Goal: Task Accomplishment & Management: Complete application form

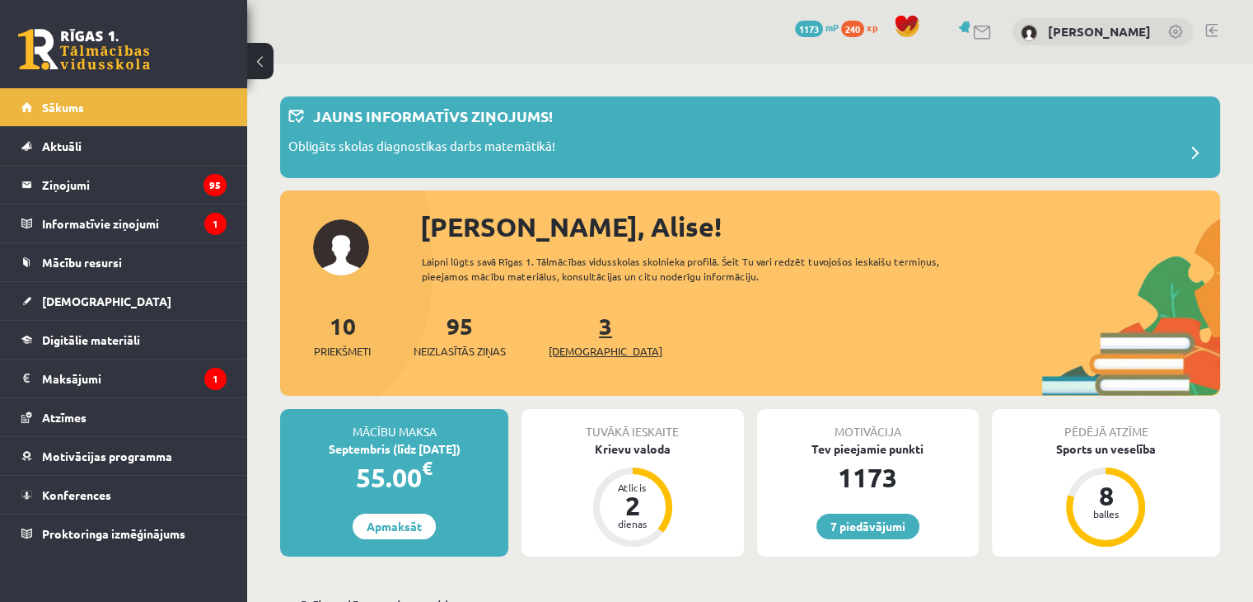
click at [575, 327] on link "3 Ieskaites" at bounding box center [606, 335] width 114 height 49
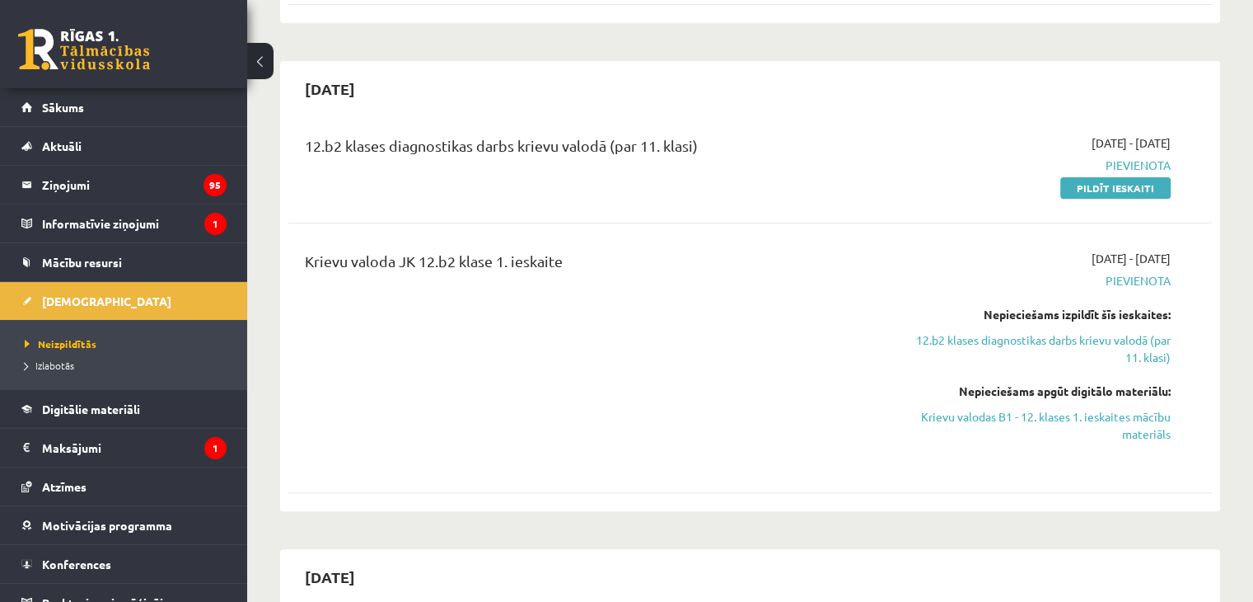
scroll to position [593, 0]
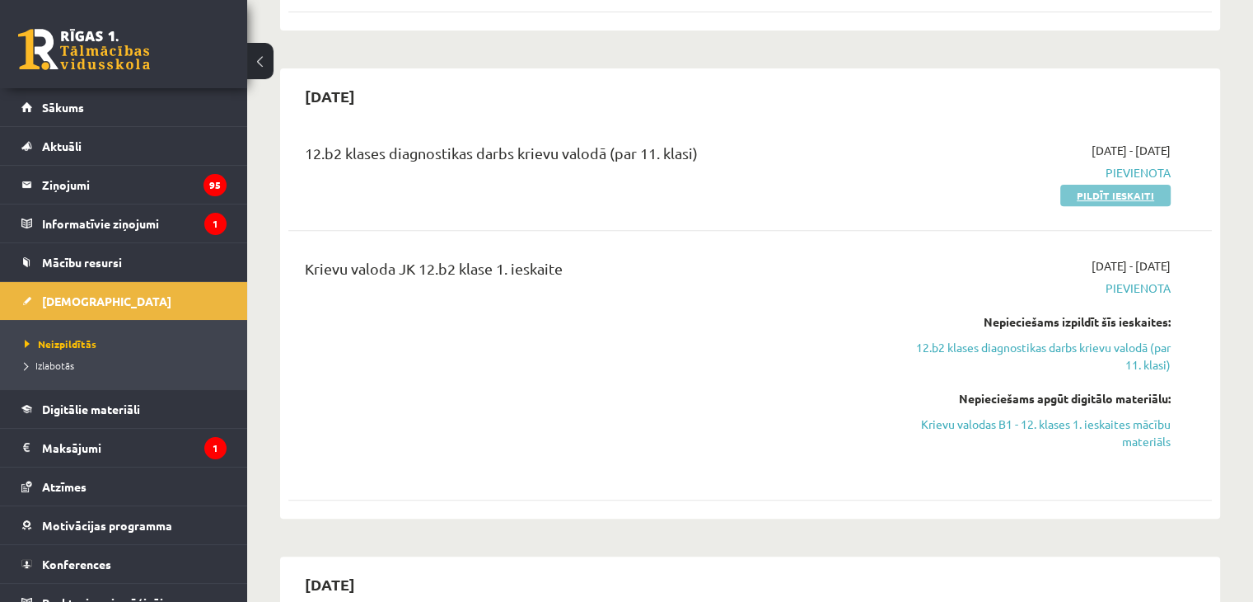
click at [1084, 185] on link "Pildīt ieskaiti" at bounding box center [1116, 195] width 110 height 21
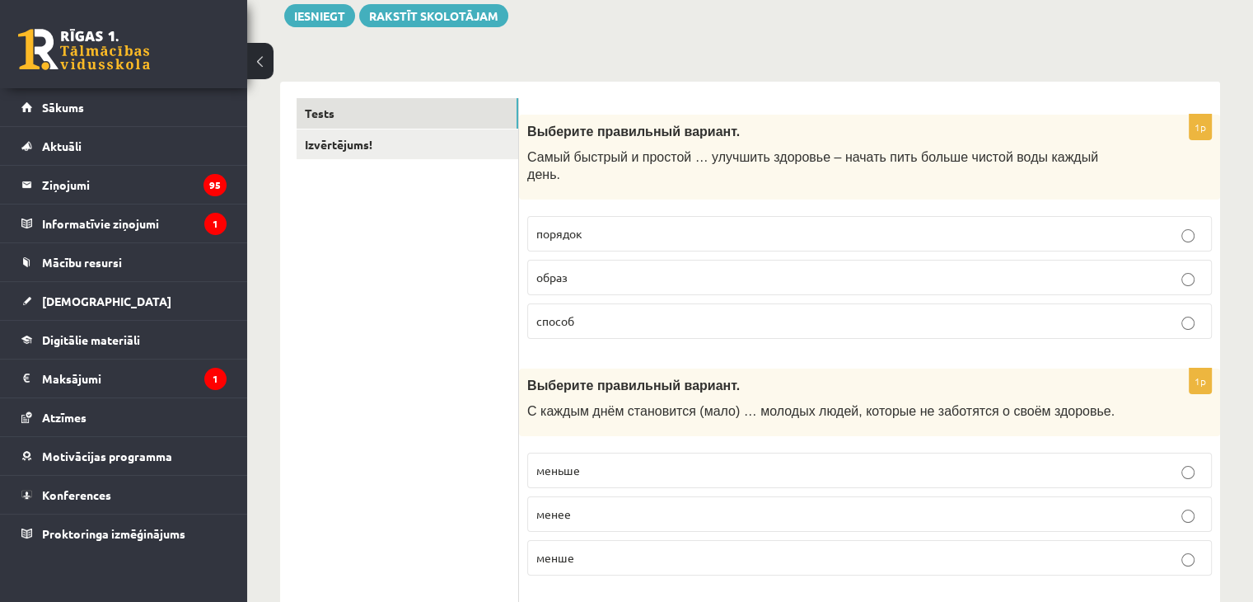
scroll to position [198, 0]
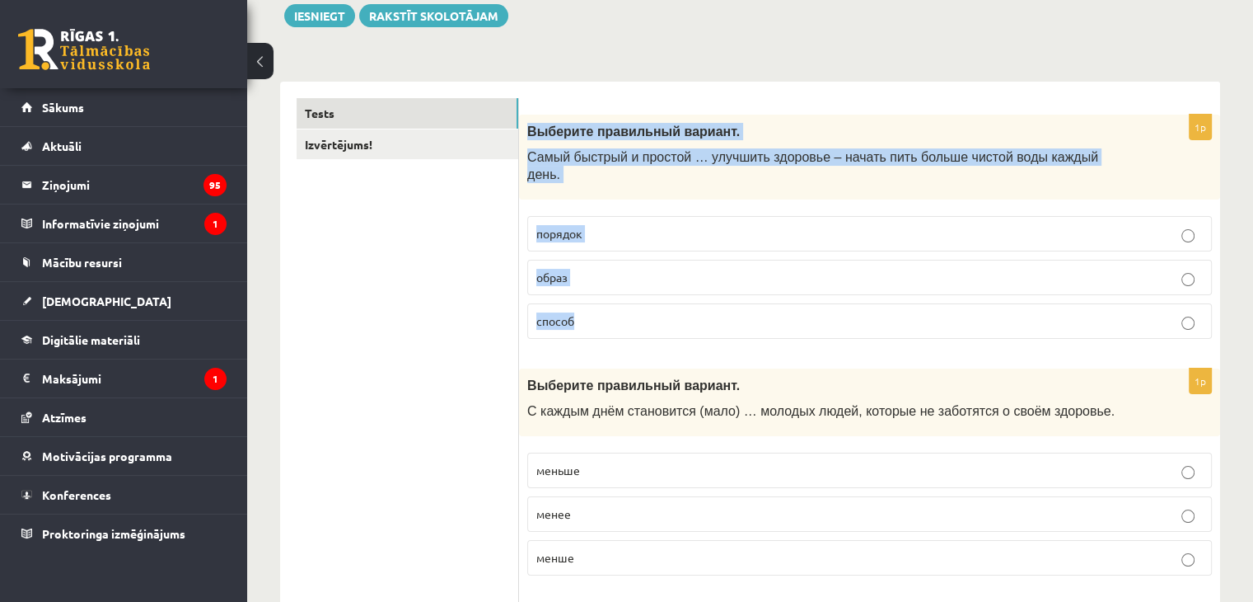
drag, startPoint x: 527, startPoint y: 126, endPoint x: 605, endPoint y: 306, distance: 195.6
click at [605, 306] on div "1p Выберите правильный вариант. Самый быстрый и простой … улучшить здоровье – н…" at bounding box center [869, 233] width 701 height 237
copy div "Выберите правильный вариант. Самый быстрый и простой … улучшить здоровье – нача…"
click at [639, 312] on p "способ" at bounding box center [869, 320] width 667 height 17
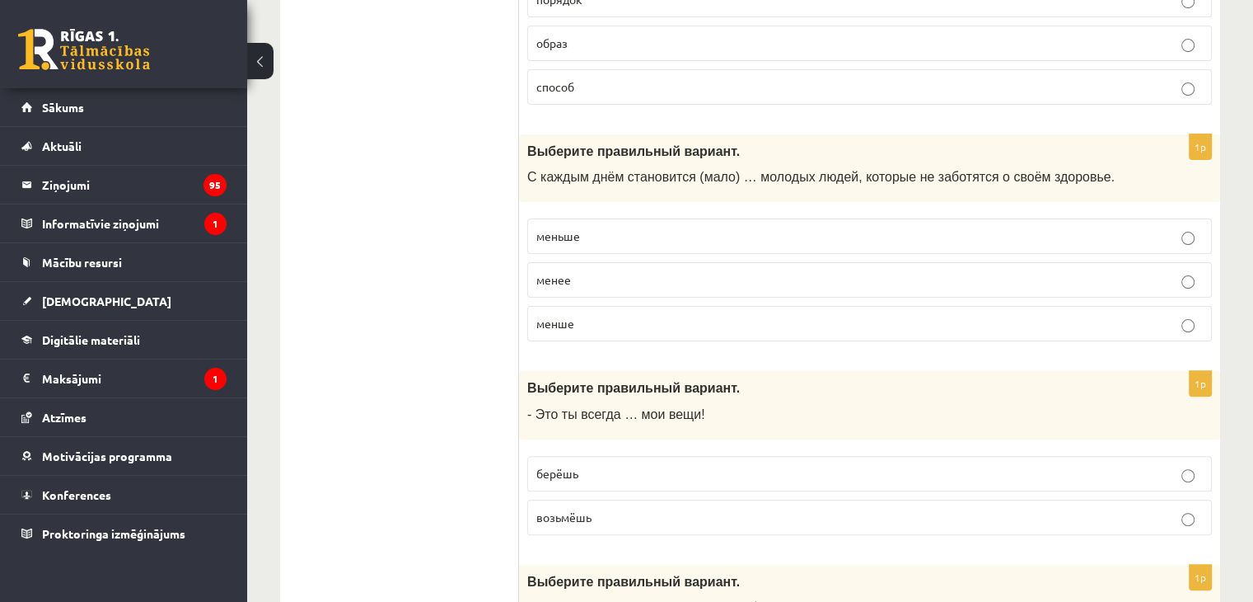
scroll to position [435, 0]
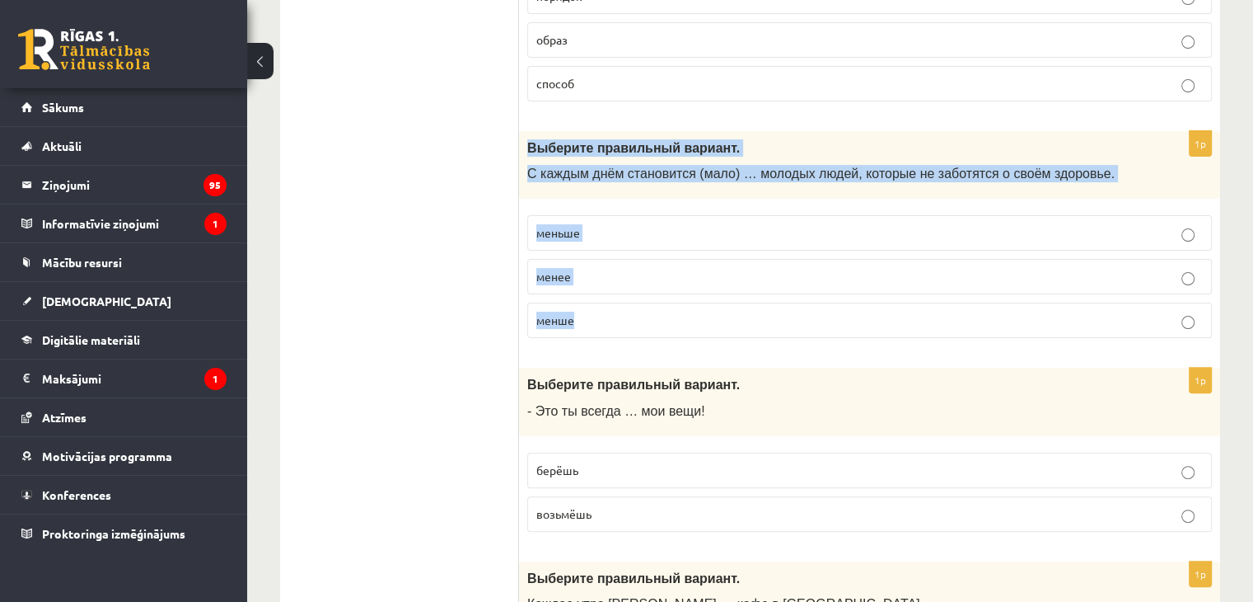
drag, startPoint x: 527, startPoint y: 129, endPoint x: 599, endPoint y: 307, distance: 191.9
click at [599, 307] on div "1p Выберите правильный вариант. С каждым днём становится (мало) … молодых людей…" at bounding box center [869, 241] width 701 height 221
copy div "Выберите правильный вариант. С каждым днём становится (мало) … молодых людей, к…"
click at [611, 224] on p "меньше" at bounding box center [869, 232] width 667 height 17
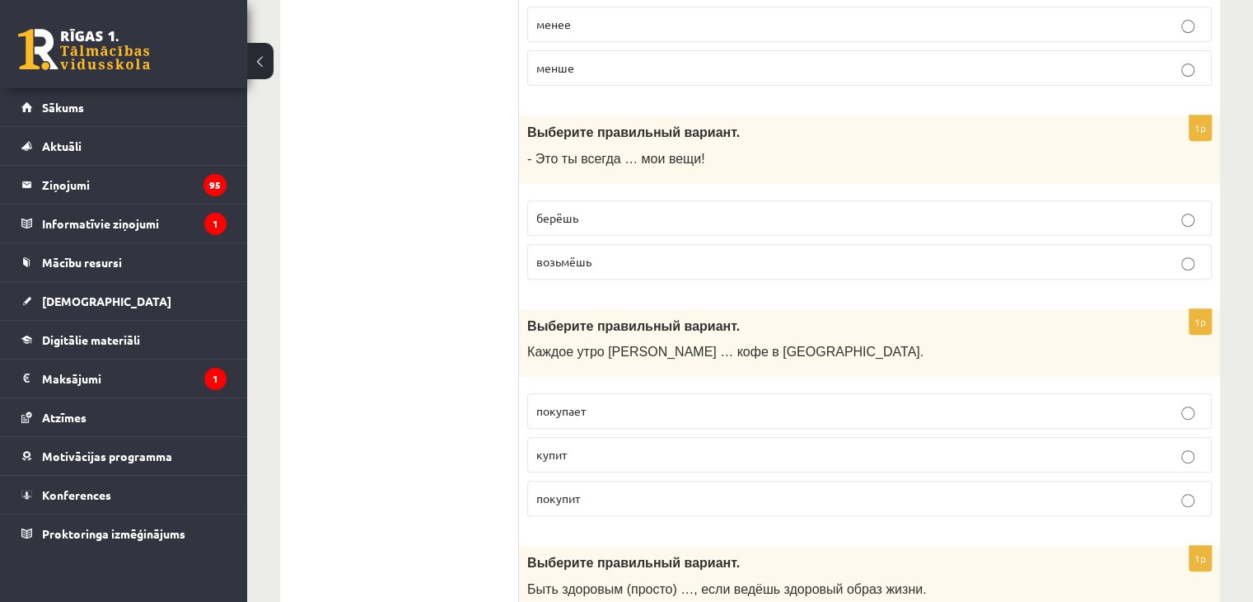
scroll to position [689, 0]
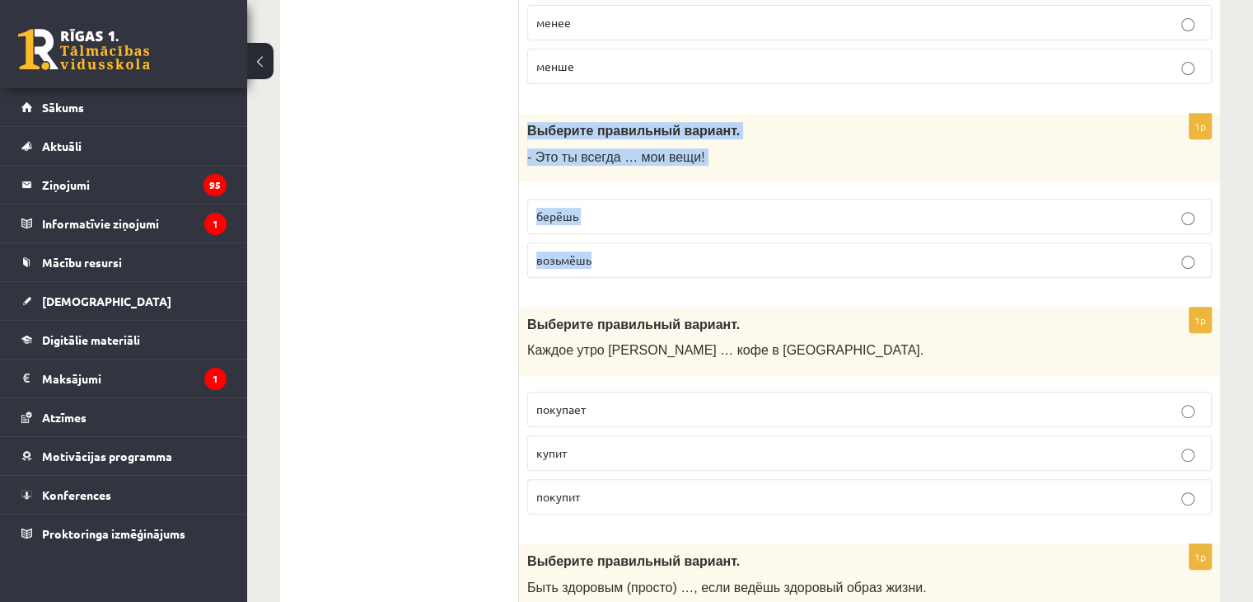
drag, startPoint x: 524, startPoint y: 108, endPoint x: 619, endPoint y: 231, distance: 155.1
click at [619, 231] on div "1p Выберите правильный вариант. - Это ты всегда … мои вещи! берёшь возьмёшь" at bounding box center [869, 202] width 701 height 177
copy div "Выберите правильный вариант. - Это ты всегда … мои вещи! берёшь возьмёшь"
click at [593, 208] on p "берёшь" at bounding box center [869, 216] width 667 height 17
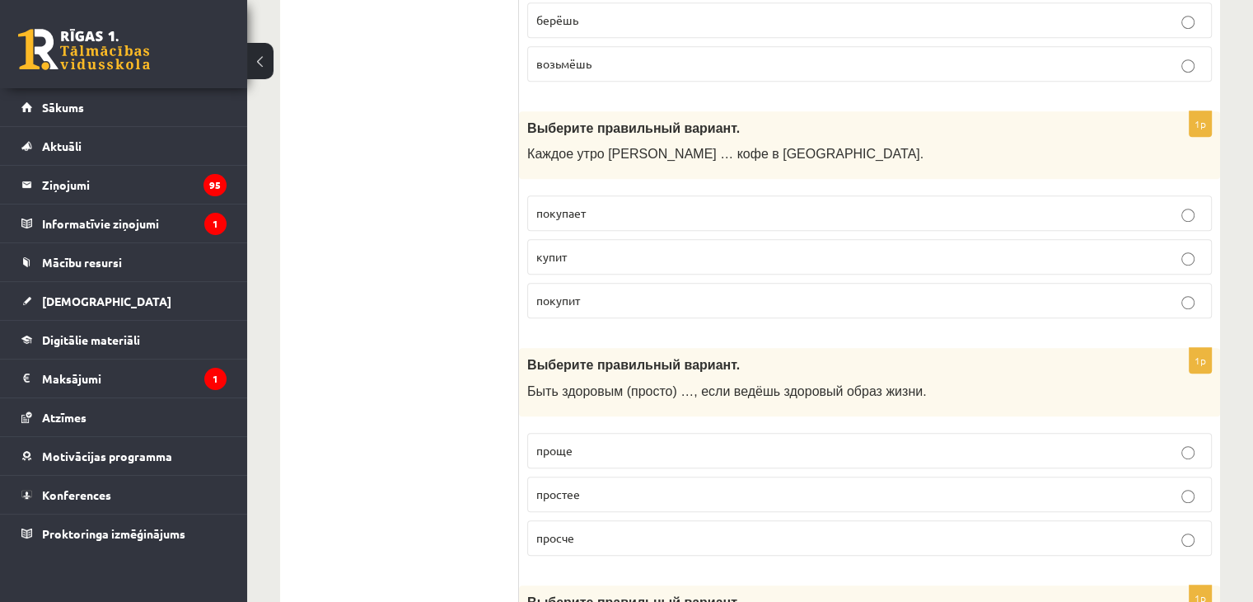
scroll to position [886, 0]
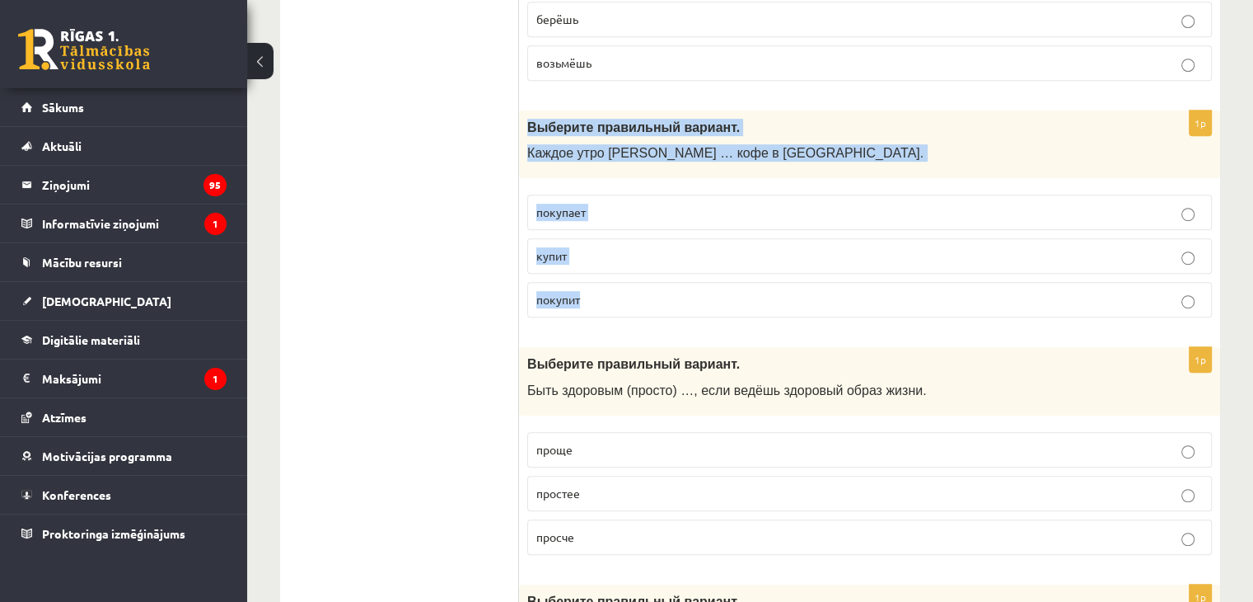
drag, startPoint x: 524, startPoint y: 104, endPoint x: 597, endPoint y: 269, distance: 180.8
click at [597, 269] on div "1p Выберите правильный вариант. Каждое утро Анна … кофе в киоске. покупает купи…" at bounding box center [869, 220] width 701 height 221
copy div "Выберите правильный вариант. Каждое утро Анна … кофе в киоске. покупает купит п…"
click at [696, 194] on label "покупает" at bounding box center [869, 211] width 685 height 35
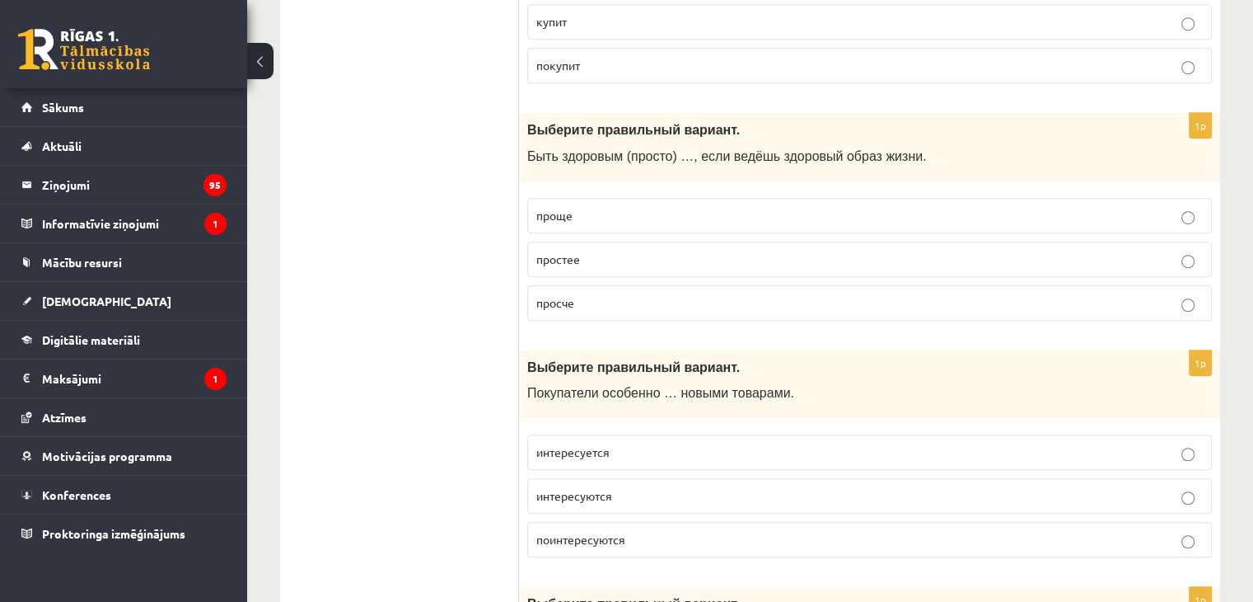
scroll to position [1134, 0]
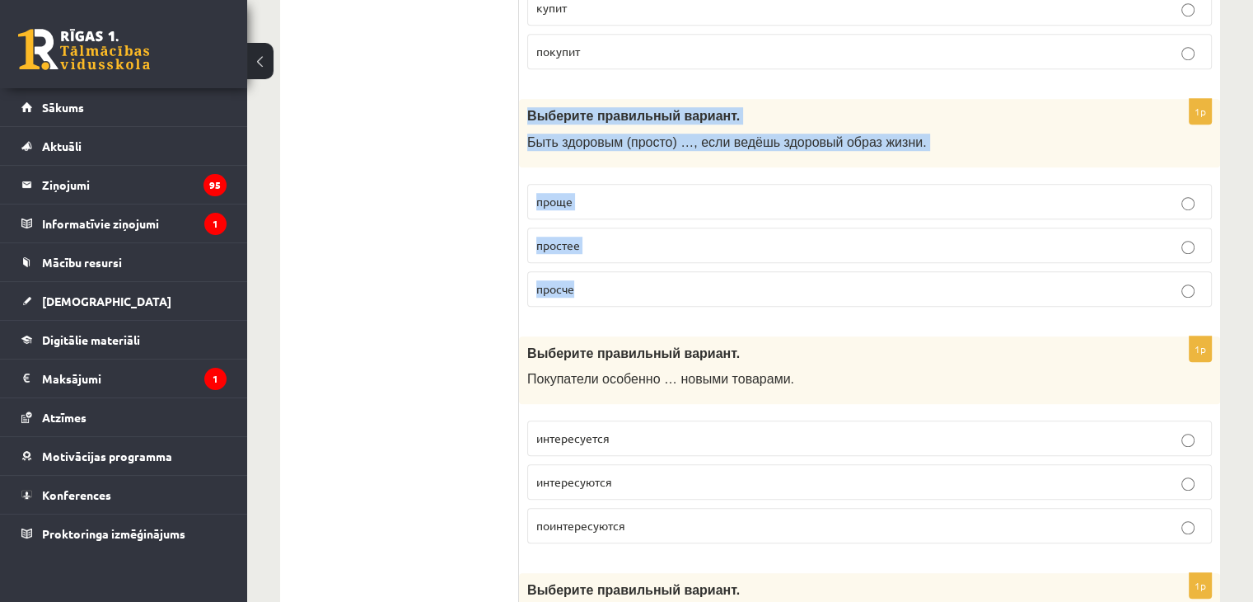
drag, startPoint x: 524, startPoint y: 91, endPoint x: 592, endPoint y: 255, distance: 177.4
click at [592, 255] on div "1p Выберите правильный вариант. Быть здоровым (просто) …, если ведёшь здоровый …" at bounding box center [869, 209] width 701 height 221
copy div "Выберите правильный вариант. Быть здоровым (просто) …, если ведёшь здоровый обр…"
click at [608, 193] on p "проще" at bounding box center [869, 201] width 667 height 17
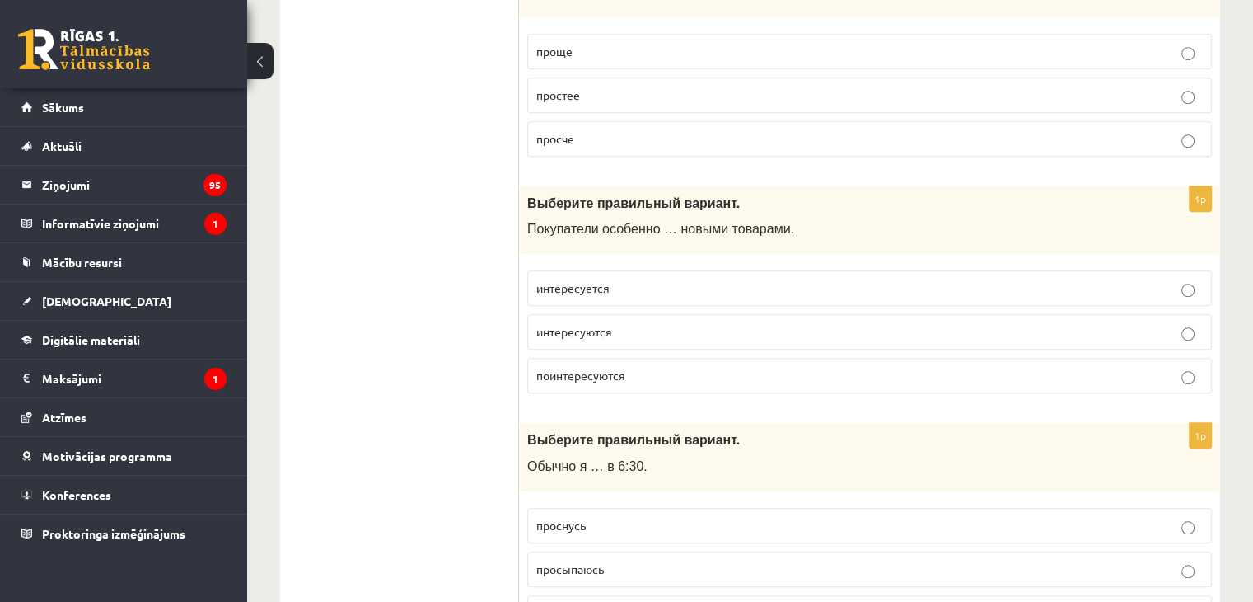
scroll to position [1322, 0]
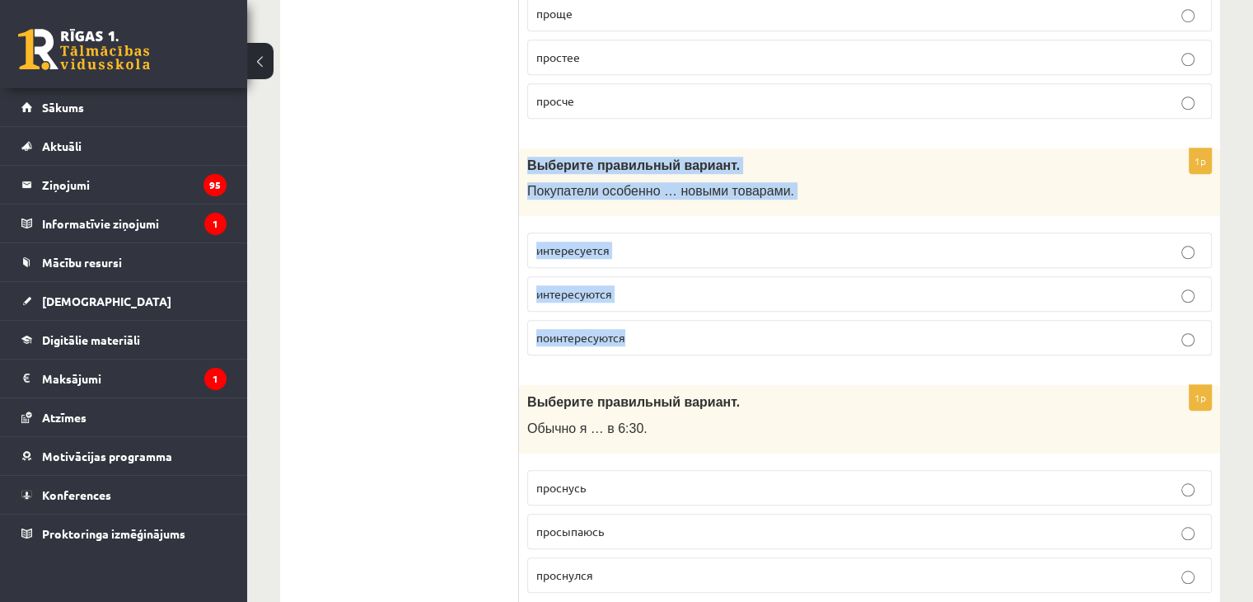
drag, startPoint x: 525, startPoint y: 137, endPoint x: 653, endPoint y: 314, distance: 218.4
click at [653, 314] on div "1p Выберите правильный вариант. Покупатели особенно … новыми товарами. интересу…" at bounding box center [869, 258] width 701 height 221
copy div "Выберите правильный вариант. Покупатели особенно … новыми товарами. интересуетс…"
click at [630, 285] on p "интересуются" at bounding box center [869, 293] width 667 height 17
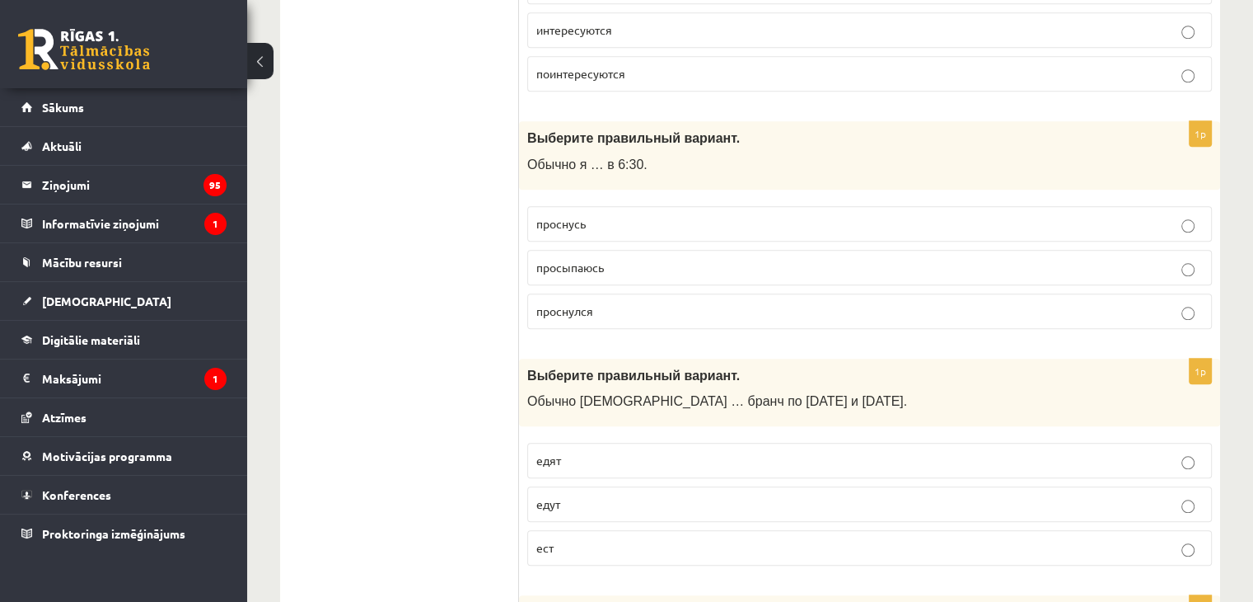
scroll to position [1588, 0]
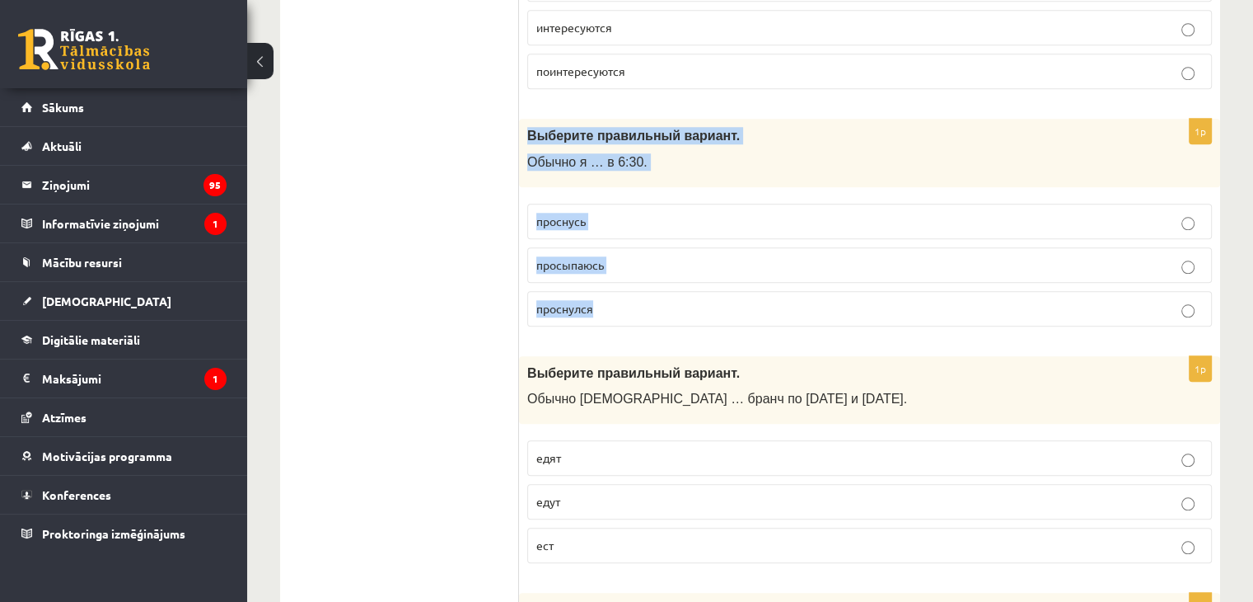
drag, startPoint x: 524, startPoint y: 112, endPoint x: 616, endPoint y: 284, distance: 195.0
click at [616, 284] on div "1p Выберите правильный вариант. Обычно я … в 6:30. проснусь просыпаюсь проснулся" at bounding box center [869, 229] width 701 height 221
copy div "Выберите правильный вариант. Обычно я … в 6:30. проснусь просыпаюсь проснулся"
click at [612, 256] on p "просыпаюсь" at bounding box center [869, 264] width 667 height 17
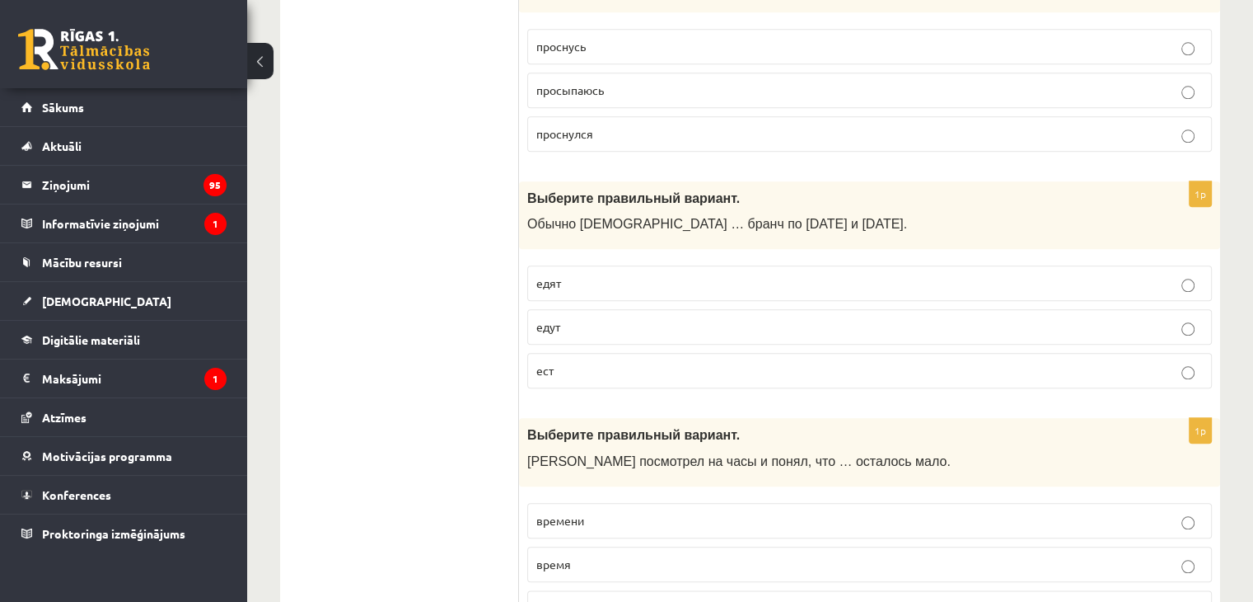
scroll to position [1831, 0]
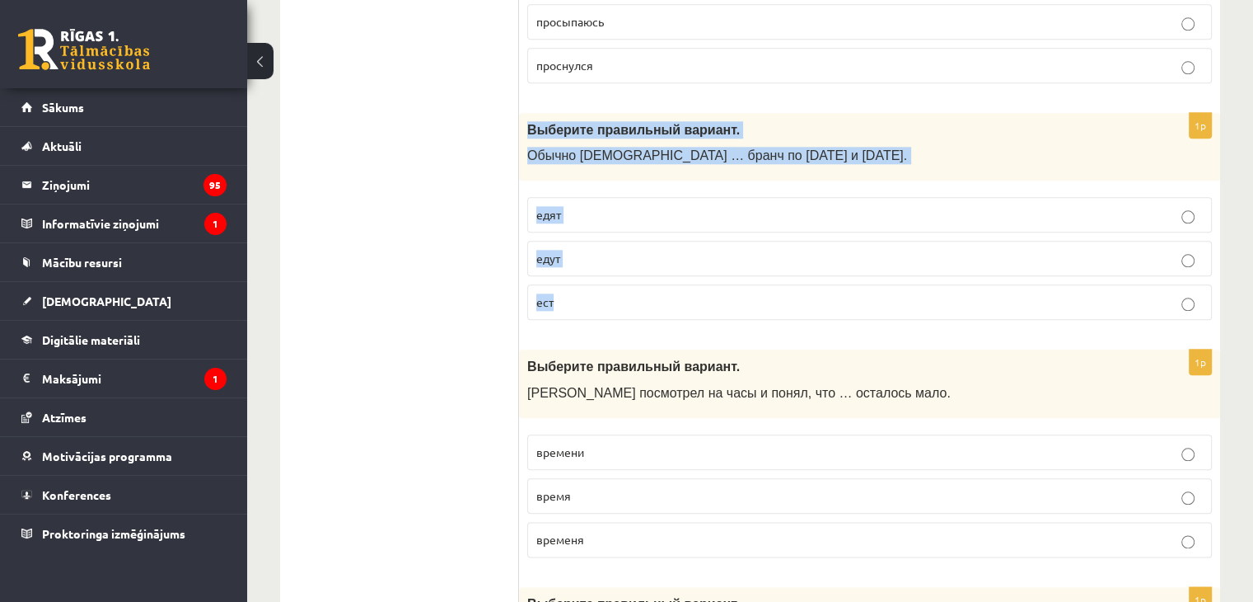
drag, startPoint x: 524, startPoint y: 102, endPoint x: 587, endPoint y: 268, distance: 177.1
click at [587, 268] on div "1p Выберите правильный вариант. Обычно англичане … бранч по субботам и воскресе…" at bounding box center [869, 223] width 701 height 221
copy div "Выберите правильный вариант. Обычно англичане … бранч по субботам и воскресенья…"
click at [597, 206] on p "едят" at bounding box center [869, 214] width 667 height 17
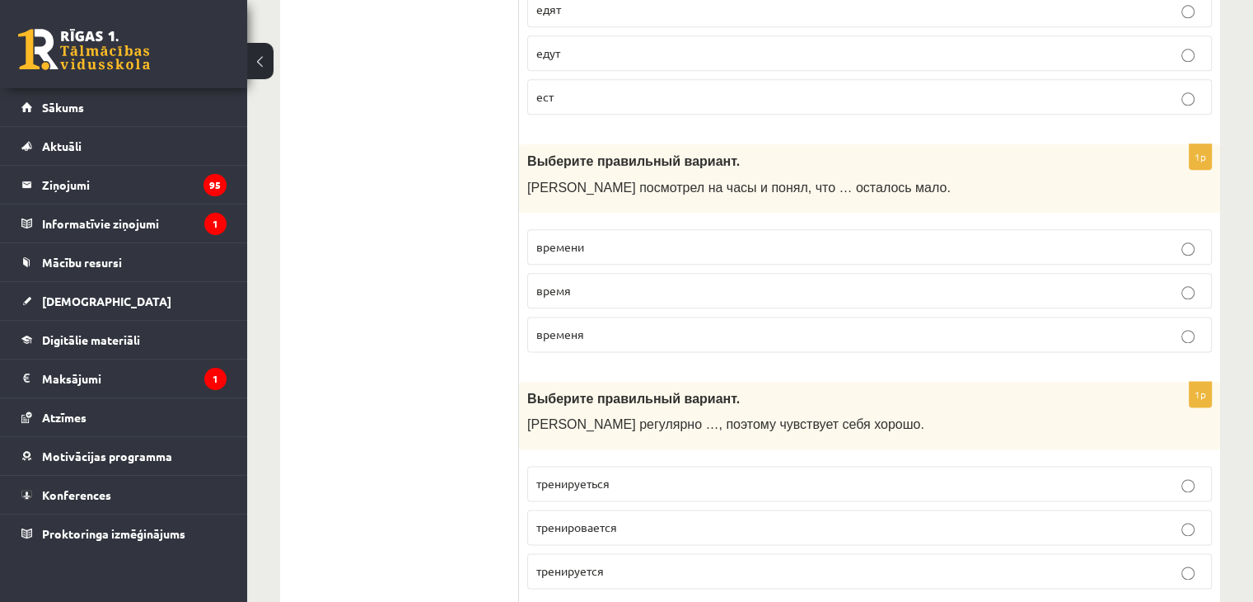
scroll to position [2045, 0]
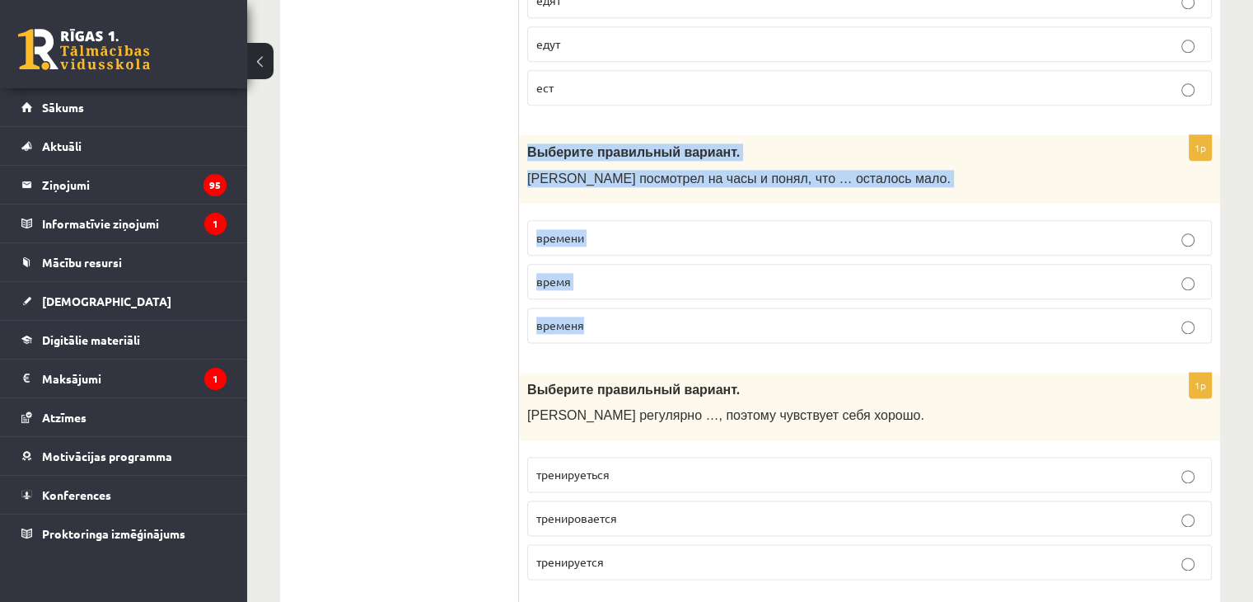
drag, startPoint x: 524, startPoint y: 119, endPoint x: 600, endPoint y: 284, distance: 182.2
click at [600, 284] on div "1p Выберите правильный вариант. Марис посмотрел на часы и понял, что … осталось…" at bounding box center [869, 245] width 701 height 221
copy div "Выберите правильный вариант. Марис посмотрел на часы и понял, что … осталось ма…"
click at [619, 229] on p "времени" at bounding box center [869, 237] width 667 height 17
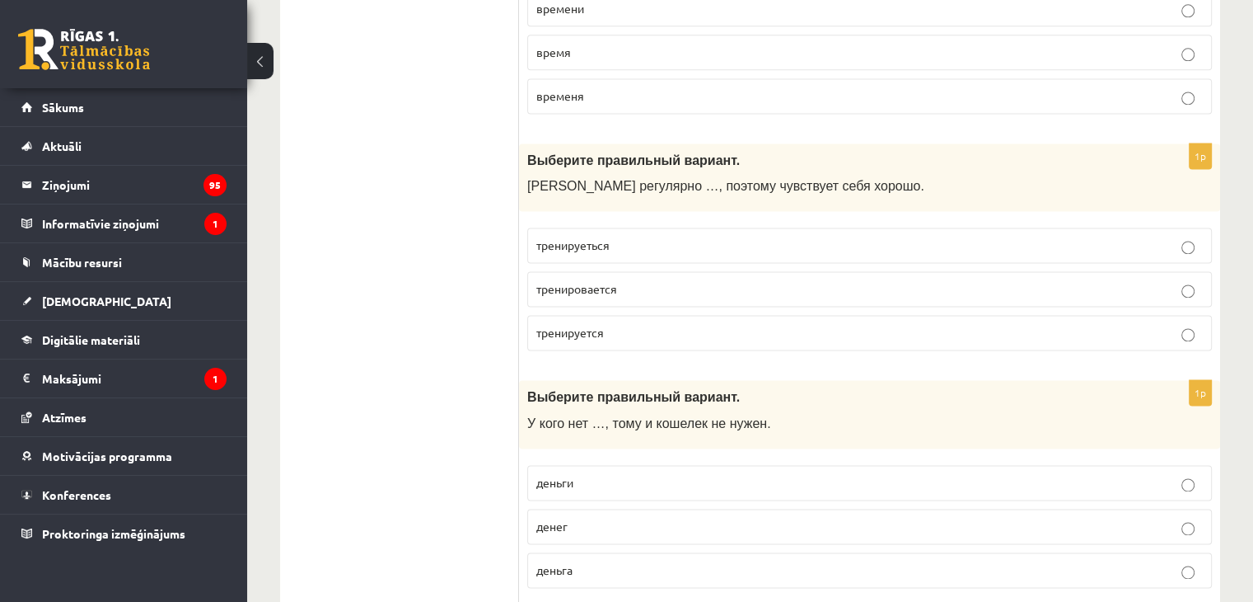
scroll to position [2276, 0]
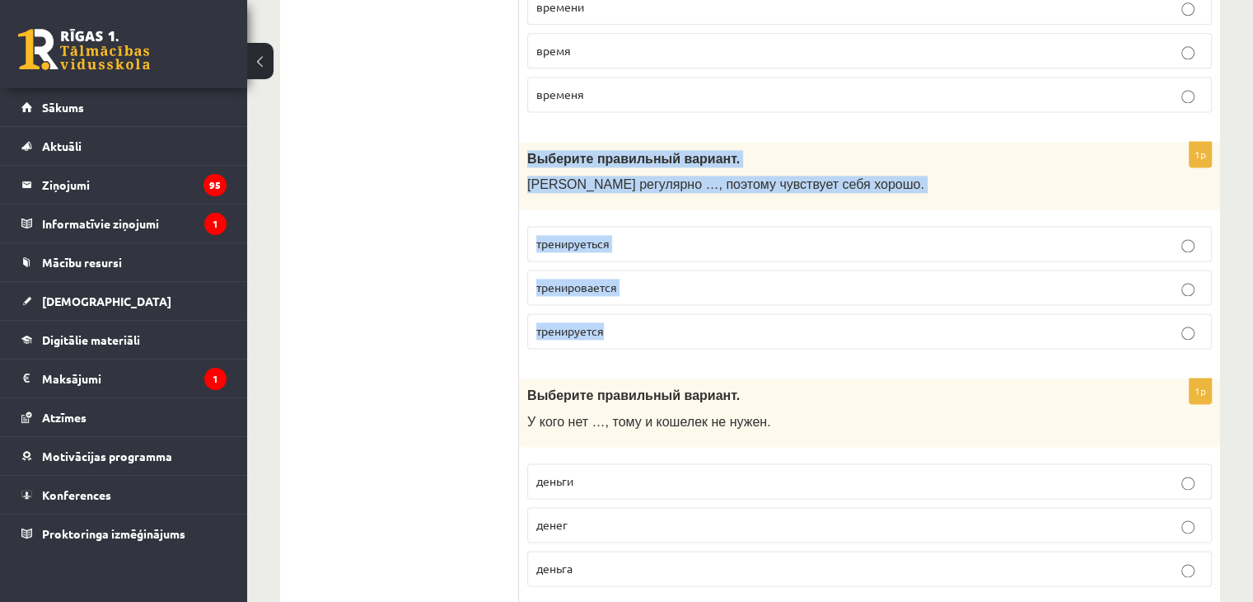
drag, startPoint x: 523, startPoint y: 127, endPoint x: 619, endPoint y: 314, distance: 210.1
click at [619, 314] on div "1p Выберите правильный вариант. Марис регулярно …, поэтому чувствует себя хорош…" at bounding box center [869, 252] width 701 height 221
copy div "Выберите правильный вариант. Марис регулярно …, поэтому чувствует себя хорошо. …"
click at [632, 322] on p "тренируется" at bounding box center [869, 330] width 667 height 17
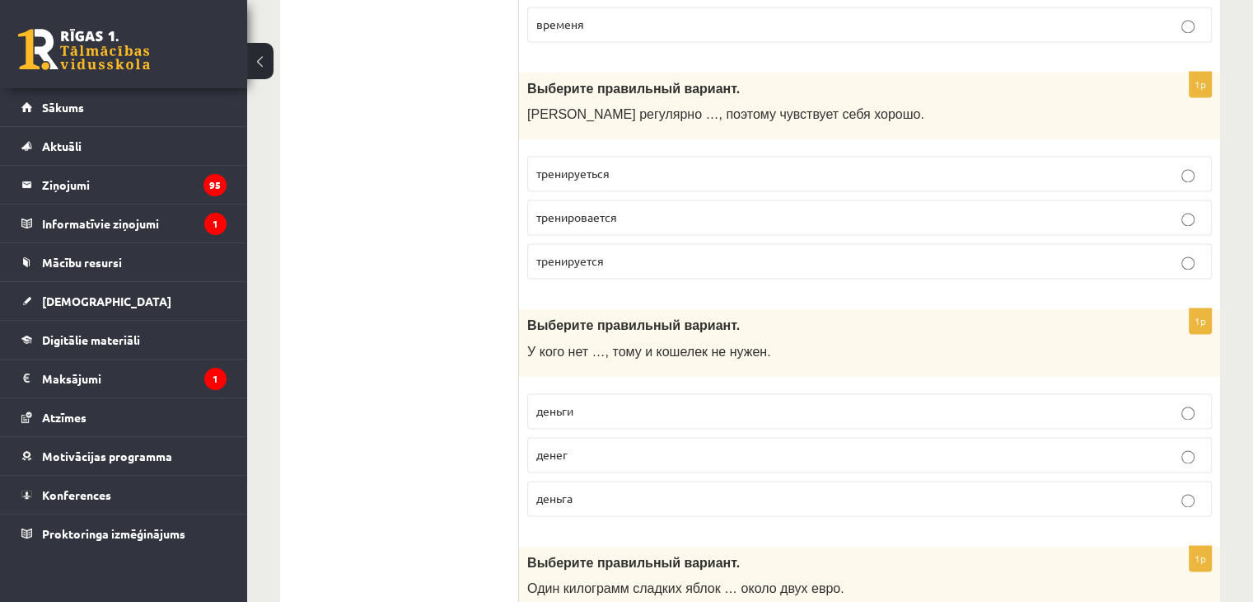
scroll to position [2438, 0]
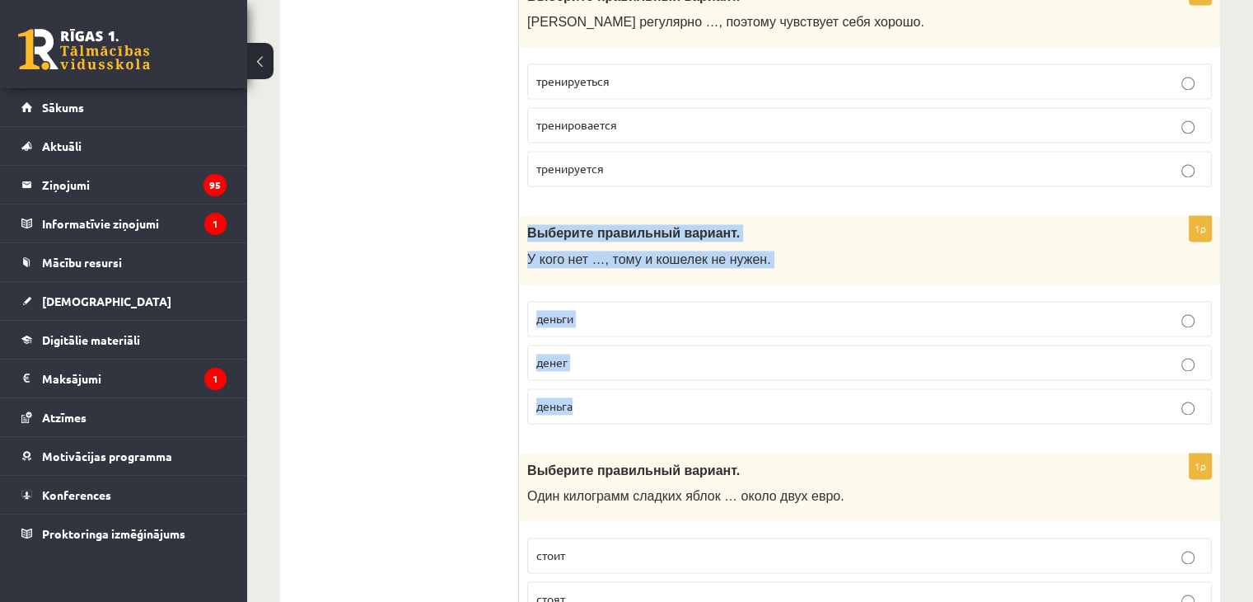
drag, startPoint x: 525, startPoint y: 201, endPoint x: 597, endPoint y: 368, distance: 181.2
click at [597, 368] on div "1p Выберите правильный вариант. У кого нет …, тому и кошелек не нужен. деньги д…" at bounding box center [869, 326] width 701 height 221
click at [625, 354] on p "денег" at bounding box center [869, 362] width 667 height 17
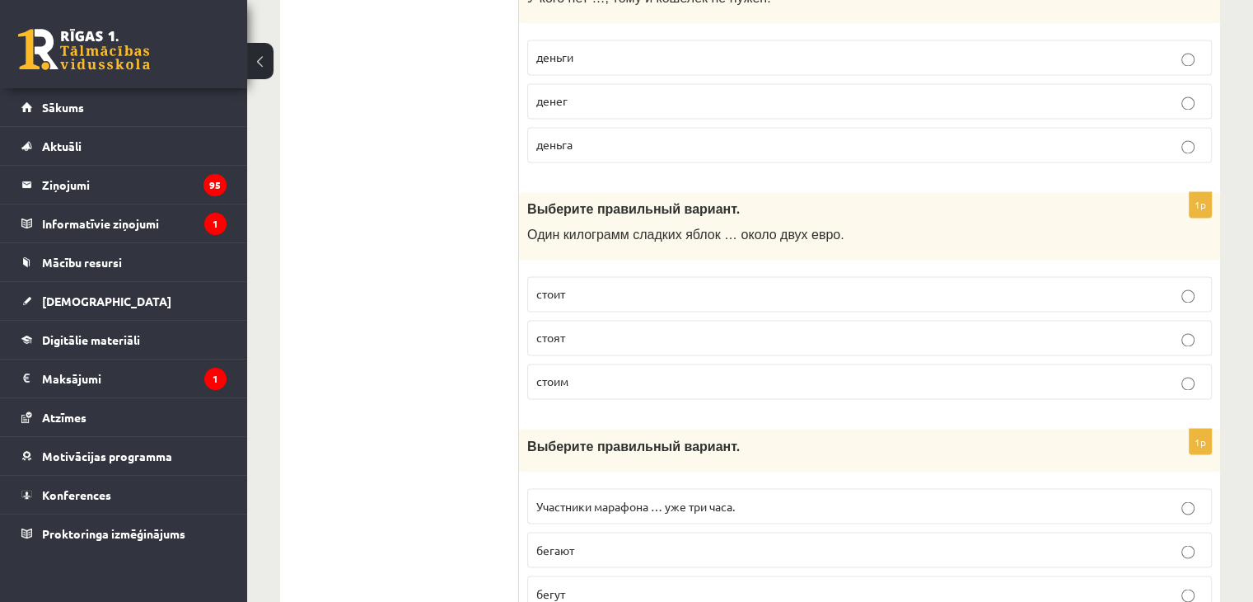
scroll to position [2738, 0]
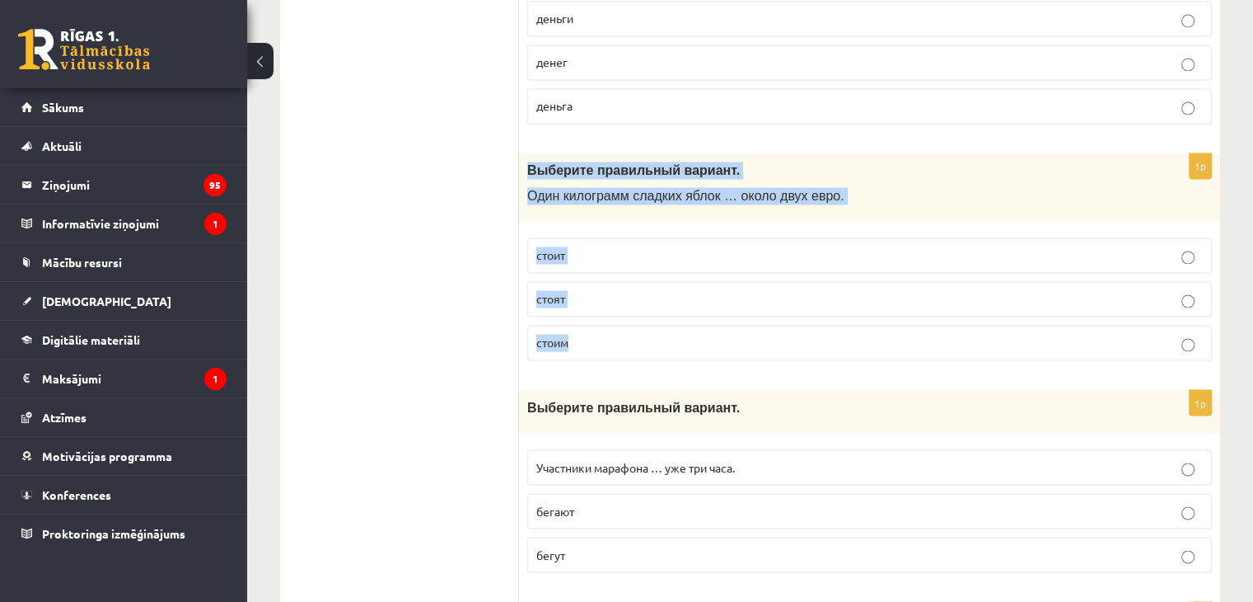
drag, startPoint x: 526, startPoint y: 133, endPoint x: 592, endPoint y: 310, distance: 188.3
click at [592, 310] on div "1p Выберите правильный вариант. Один килограмм сладких яблок … около двух евро.…" at bounding box center [869, 263] width 701 height 221
click at [604, 237] on label "стоит" at bounding box center [869, 254] width 685 height 35
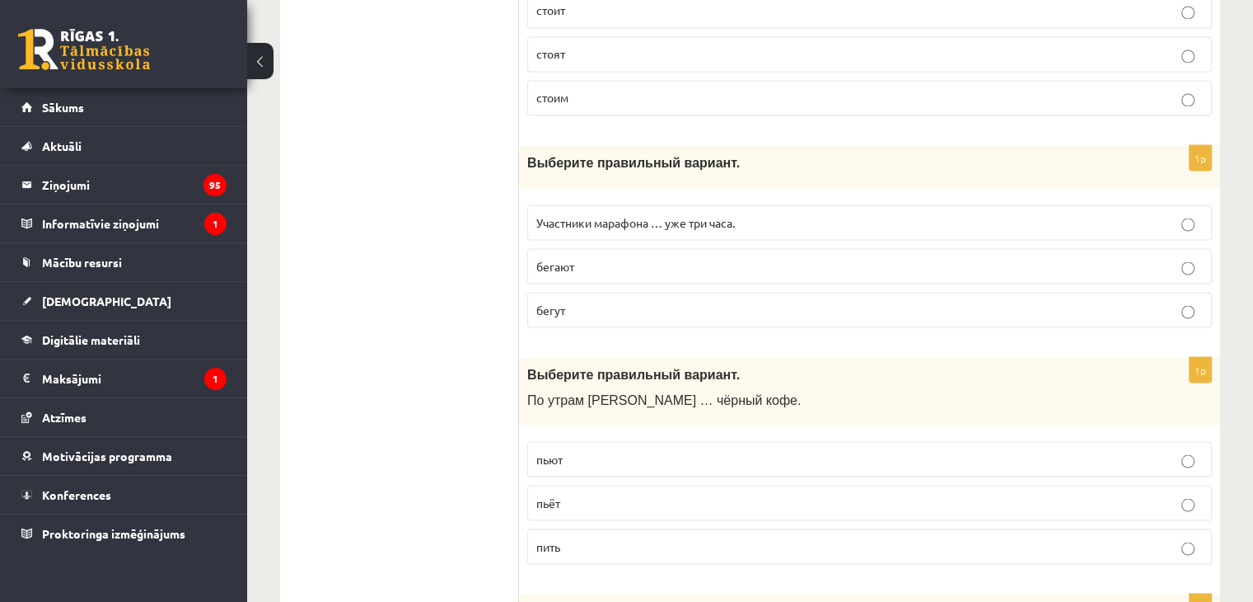
scroll to position [2986, 0]
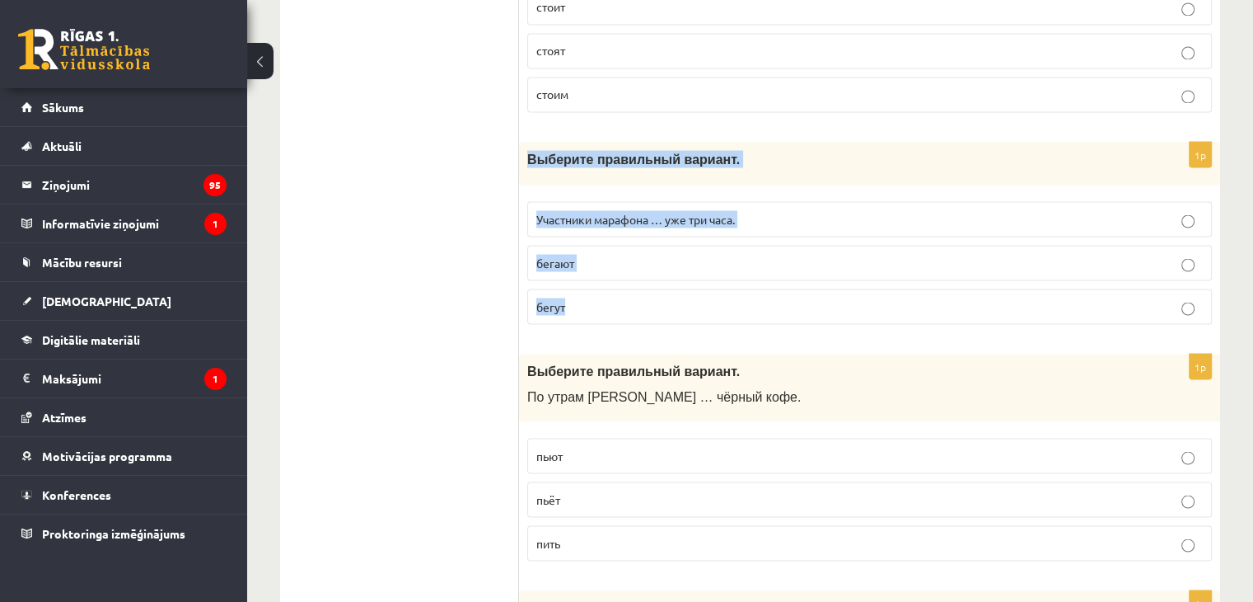
drag, startPoint x: 525, startPoint y: 121, endPoint x: 587, endPoint y: 269, distance: 159.9
click at [587, 269] on div "1p Выберите правильный вариант. Участники марафона … уже три часа. бегают бегут" at bounding box center [869, 239] width 701 height 194
click at [578, 297] on p "бегут" at bounding box center [869, 305] width 667 height 17
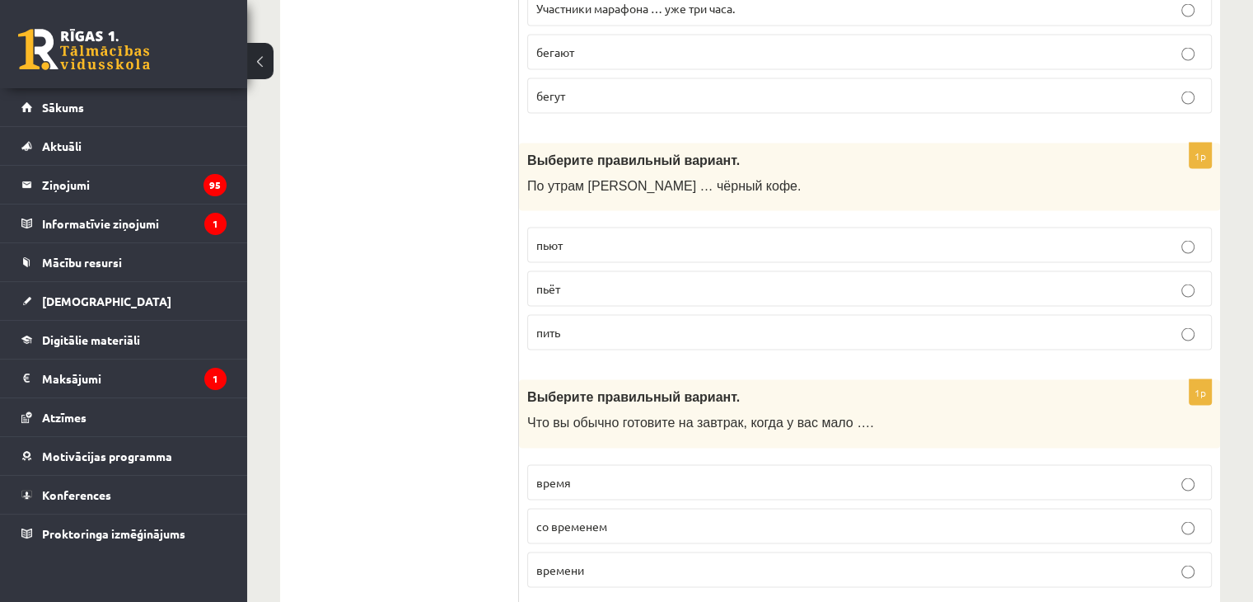
scroll to position [3197, 0]
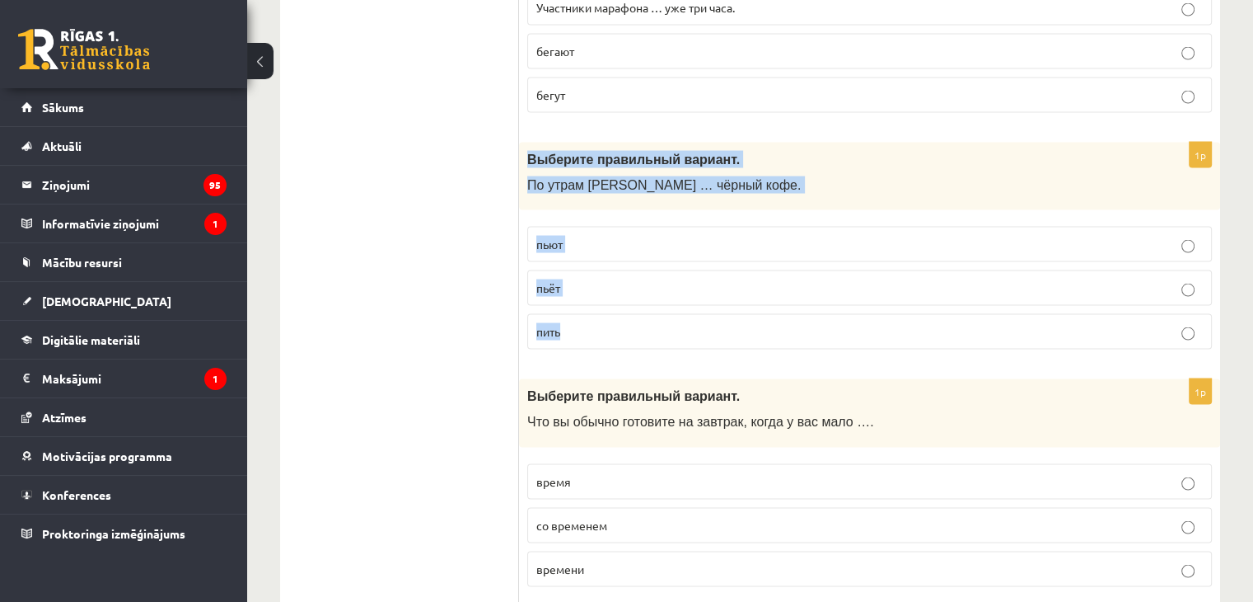
drag, startPoint x: 526, startPoint y: 123, endPoint x: 604, endPoint y: 285, distance: 180.2
click at [604, 285] on div "1p Выберите правильный вариант. По утрам Янис … чёрный кофе. пьют пьёт пить" at bounding box center [869, 253] width 701 height 221
click at [593, 279] on p "пьёт" at bounding box center [869, 287] width 667 height 17
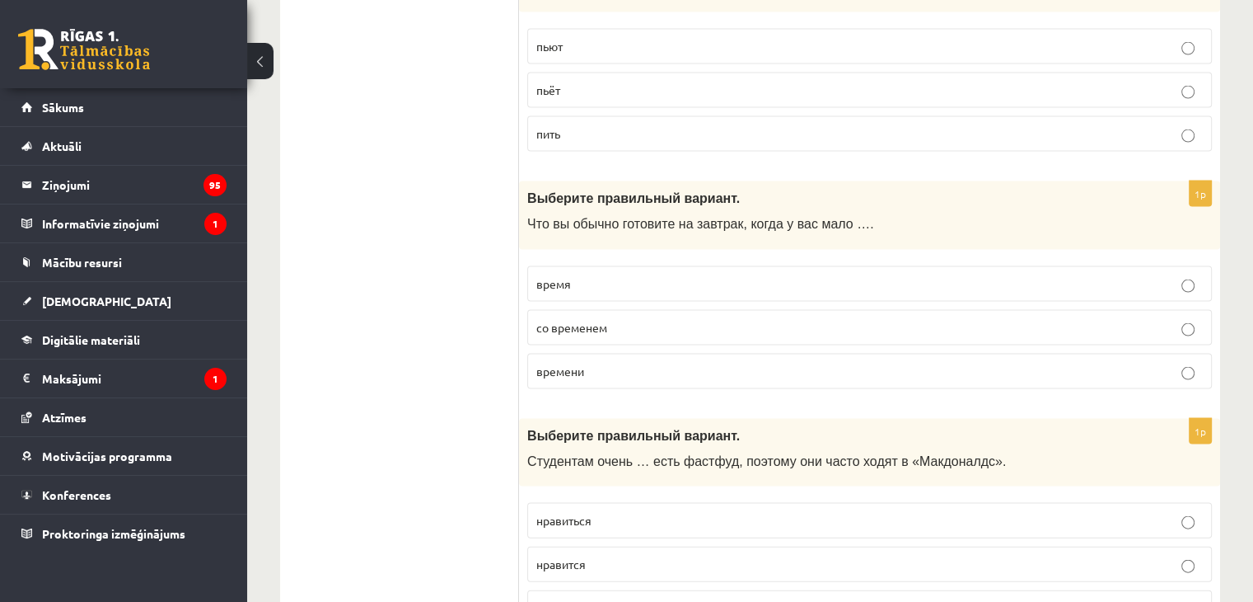
scroll to position [3401, 0]
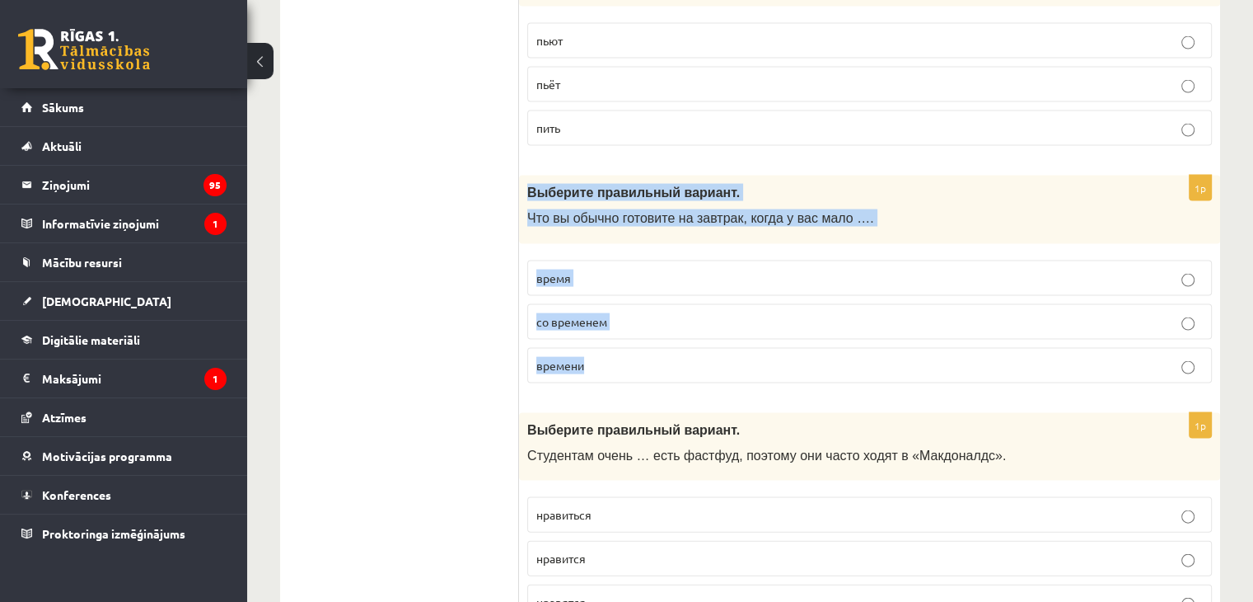
drag, startPoint x: 526, startPoint y: 154, endPoint x: 616, endPoint y: 321, distance: 189.9
click at [616, 321] on div "1p Выберите правильный вариант. Что вы обычно готовите на завтрак, когда у вас …" at bounding box center [869, 286] width 701 height 221
click at [643, 357] on p "времени" at bounding box center [869, 365] width 667 height 17
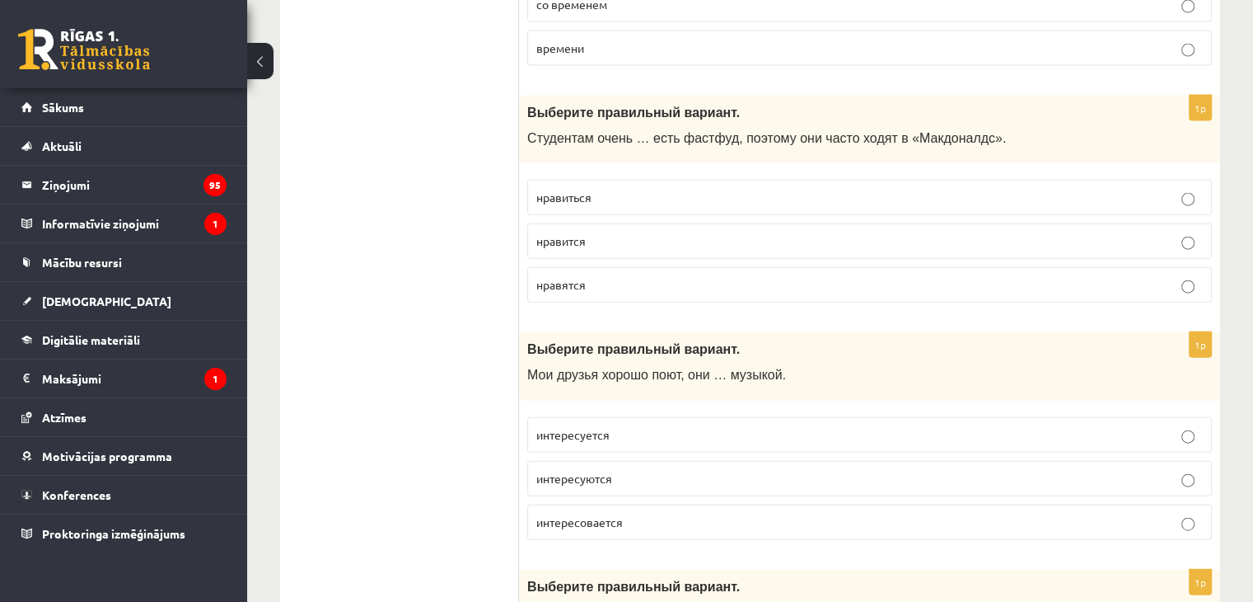
scroll to position [3720, 0]
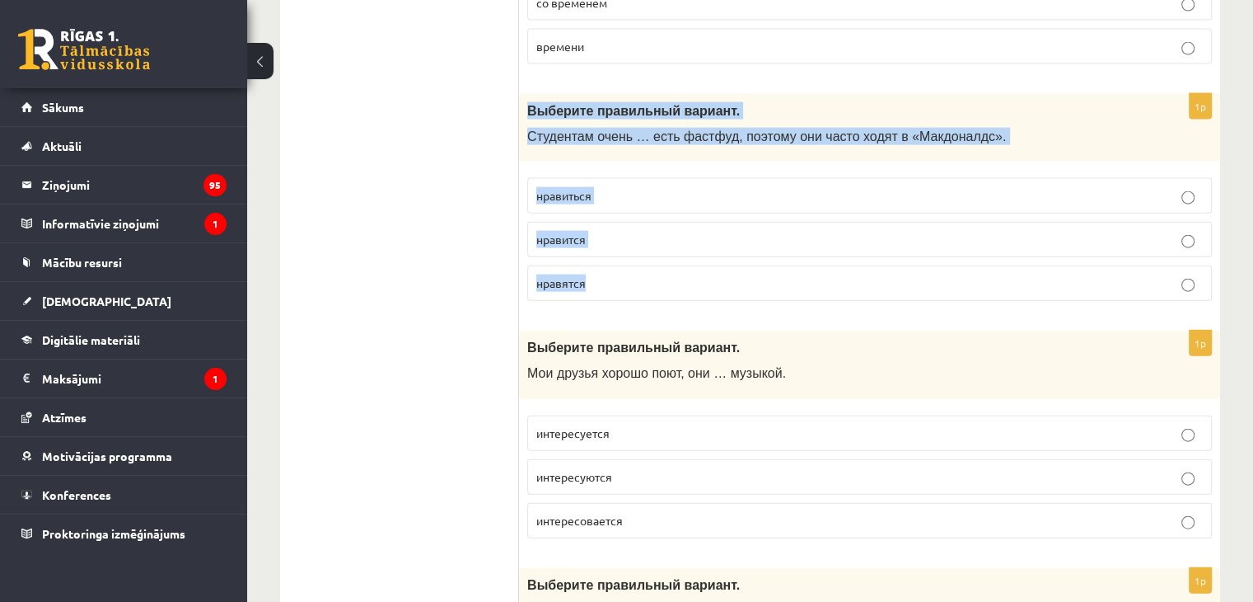
drag, startPoint x: 527, startPoint y: 75, endPoint x: 615, endPoint y: 244, distance: 190.6
click at [615, 244] on div "1p Выберите правильный вариант. Студентам очень … есть фастфуд, поэтому они час…" at bounding box center [869, 204] width 701 height 221
click at [618, 231] on p "нравится" at bounding box center [869, 239] width 667 height 17
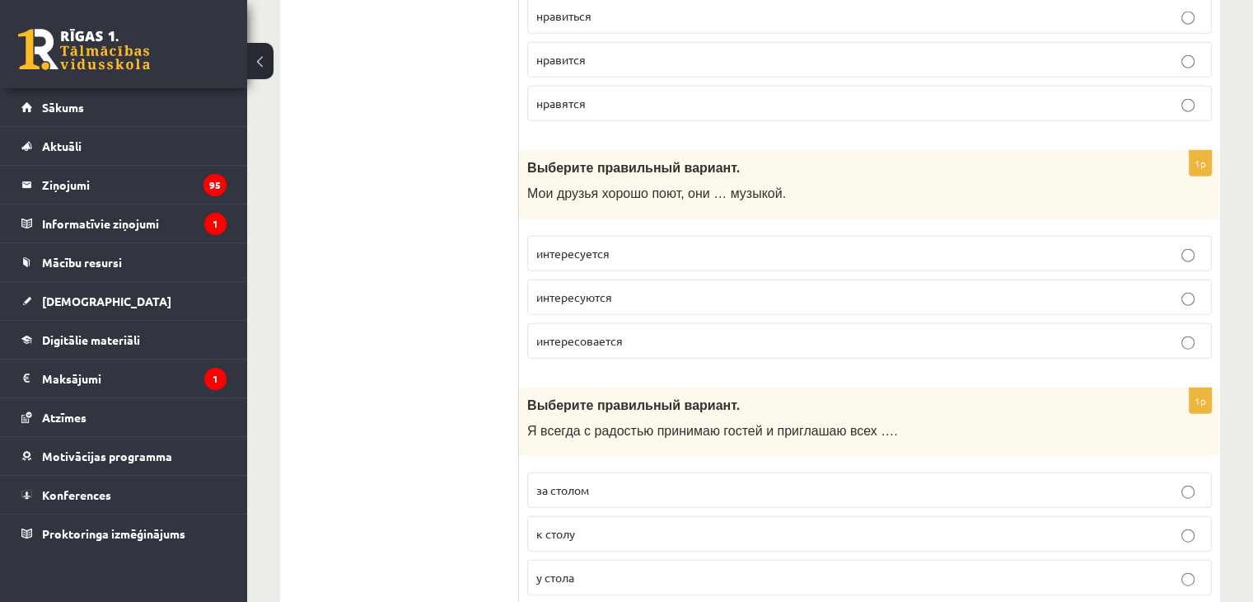
scroll to position [3904, 0]
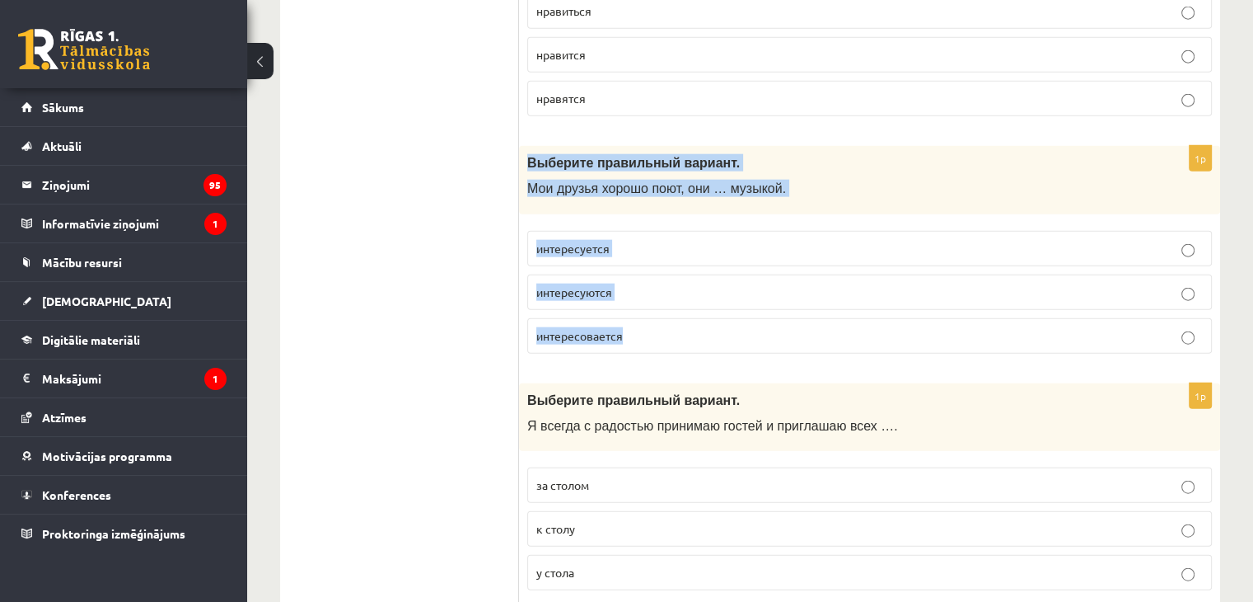
drag, startPoint x: 524, startPoint y: 121, endPoint x: 644, endPoint y: 293, distance: 209.4
click at [644, 293] on div "1p Выберите правильный вариант. Мои друзья хорошо поют, они … музыкой. интересу…" at bounding box center [869, 256] width 701 height 221
click at [659, 283] on p "интересуются" at bounding box center [869, 291] width 667 height 17
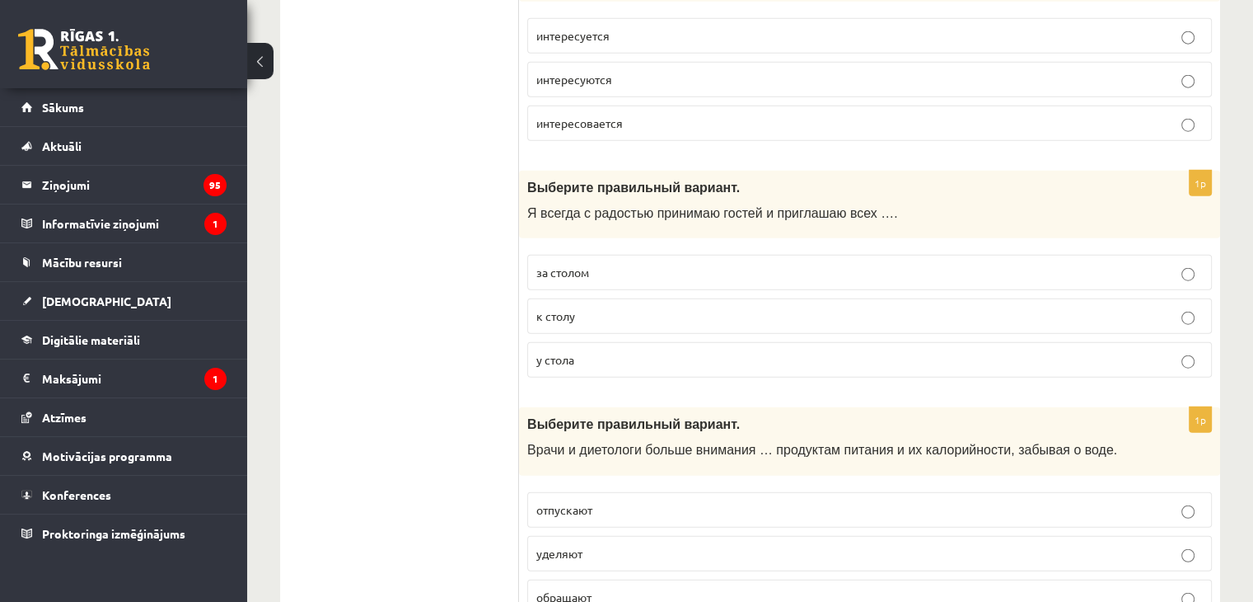
scroll to position [4138, 0]
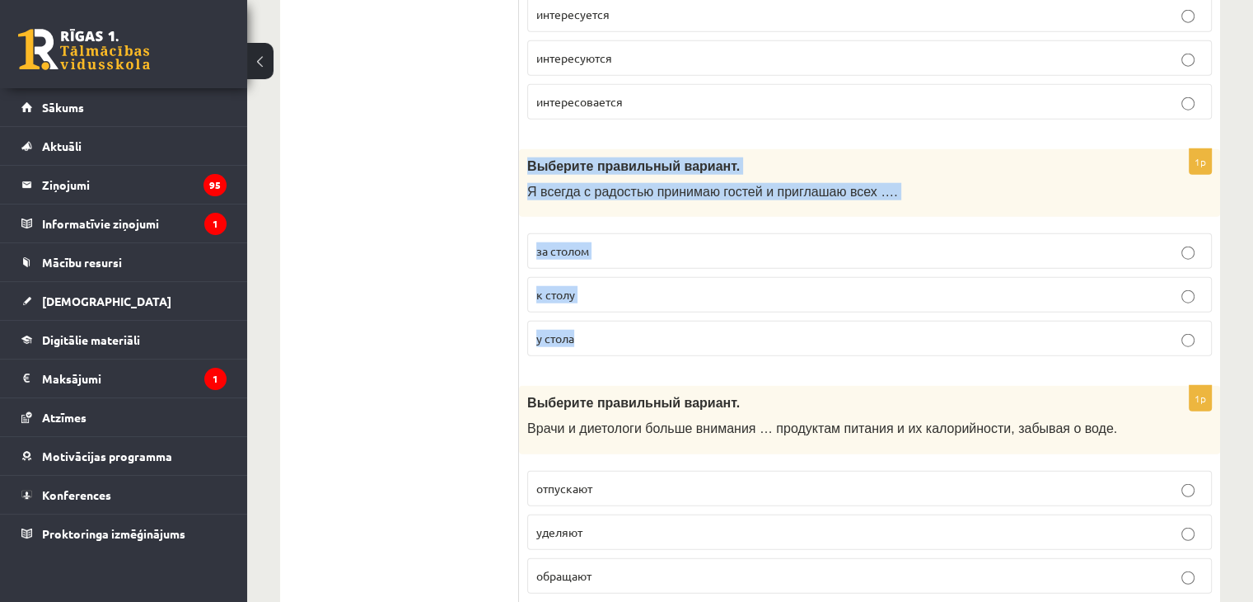
drag, startPoint x: 527, startPoint y: 125, endPoint x: 608, endPoint y: 303, distance: 195.8
click at [608, 303] on div "1p Выберите правильный вариант. Я всегда с радостью принимаю гостей и приглашаю…" at bounding box center [869, 259] width 701 height 221
click at [621, 286] on p "к столу" at bounding box center [869, 294] width 667 height 17
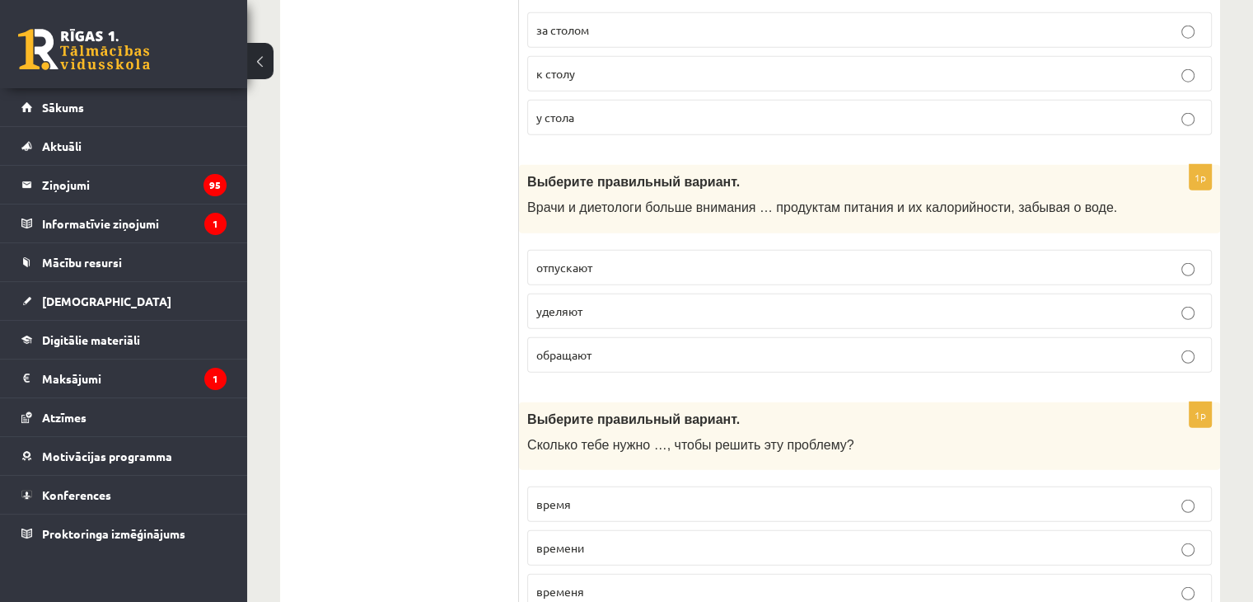
scroll to position [4364, 0]
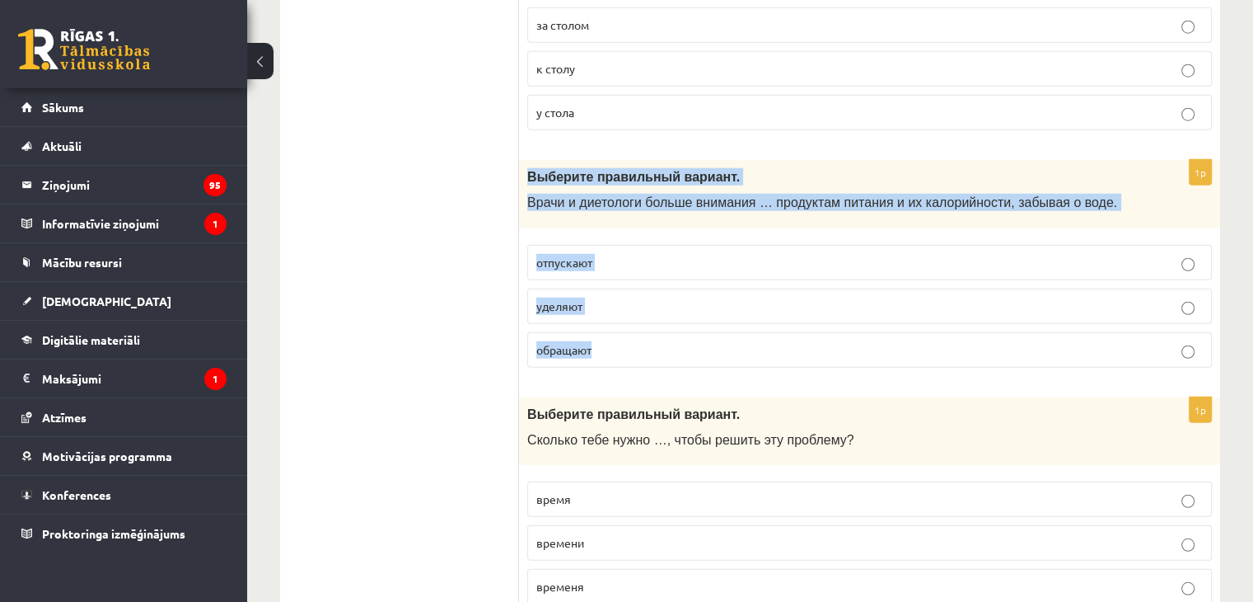
drag, startPoint x: 524, startPoint y: 136, endPoint x: 612, endPoint y: 314, distance: 198.6
click at [612, 314] on div "1p Выберите правильный вариант. Врачи и диетологи больше внимания … продуктам п…" at bounding box center [869, 270] width 701 height 221
click at [614, 297] on p "уделяют" at bounding box center [869, 305] width 667 height 17
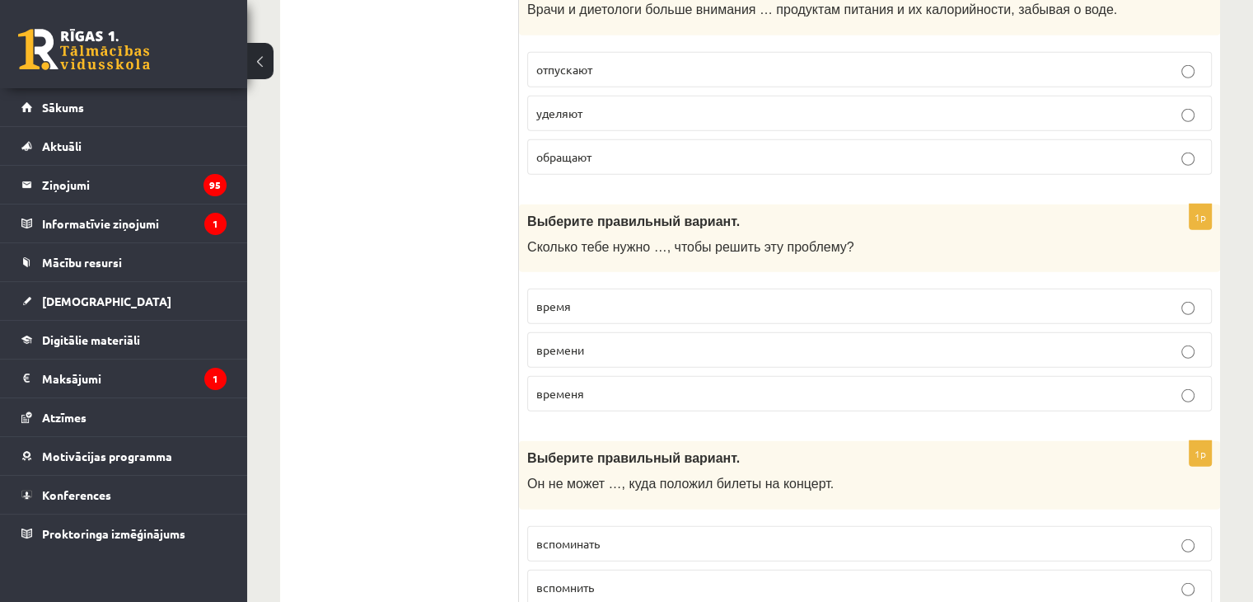
scroll to position [4564, 0]
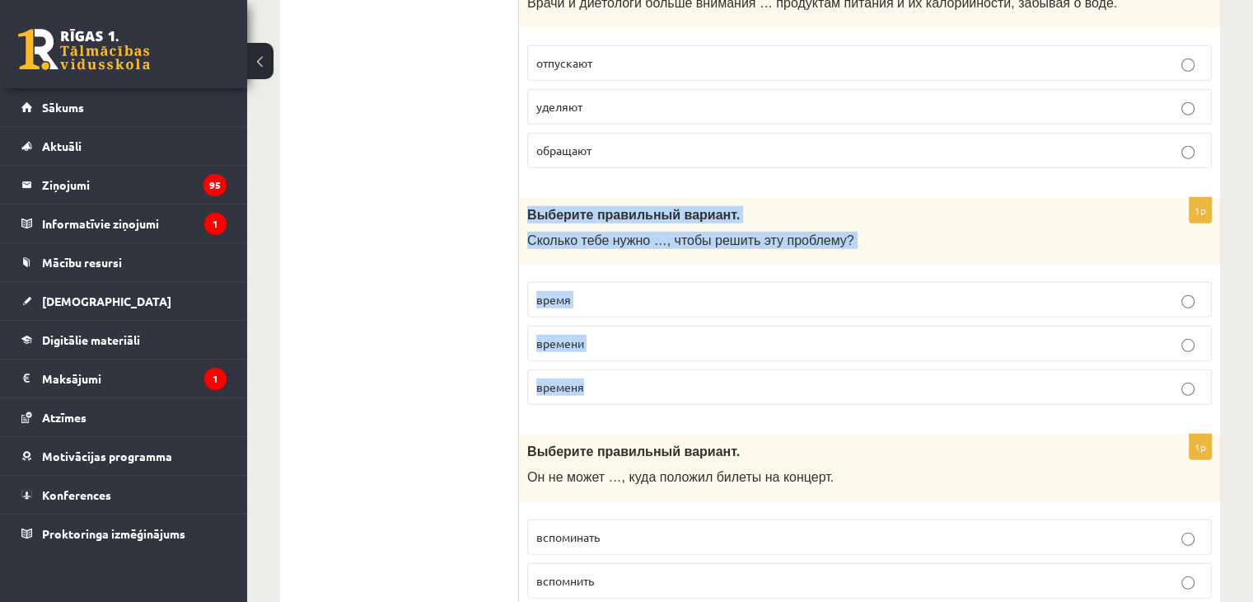
drag, startPoint x: 521, startPoint y: 174, endPoint x: 612, endPoint y: 344, distance: 192.8
click at [612, 344] on div "1p Выберите правильный вариант. Сколько тебе нужно …, чтобы решить эту проблему…" at bounding box center [869, 308] width 701 height 221
click at [602, 326] on label "времени" at bounding box center [869, 343] width 685 height 35
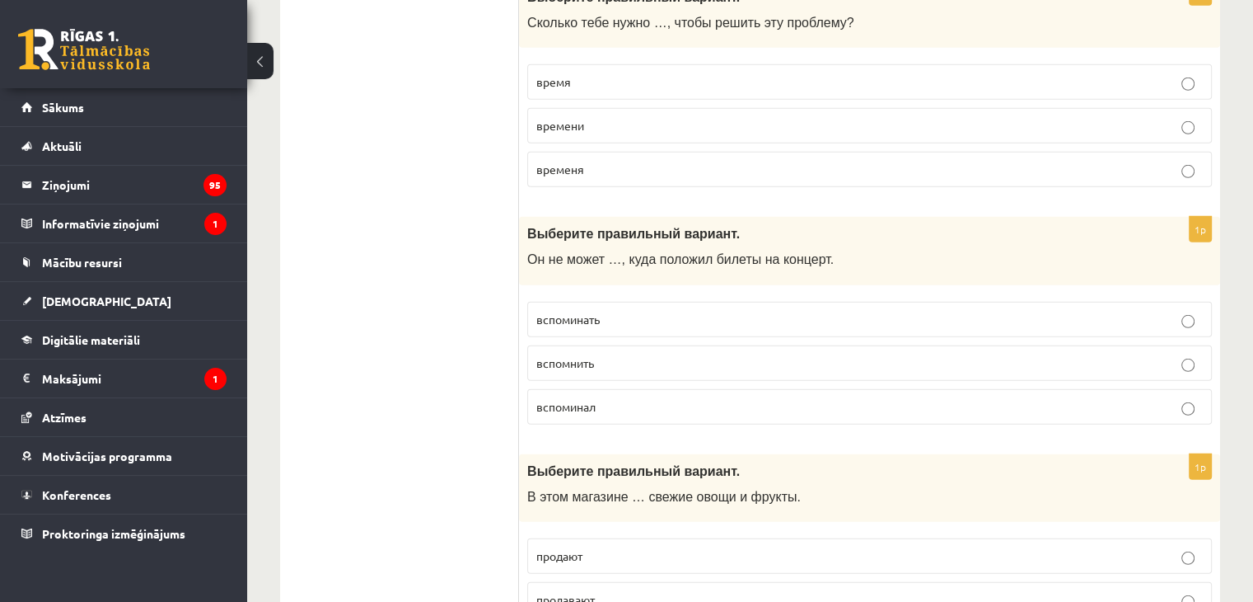
scroll to position [4795, 0]
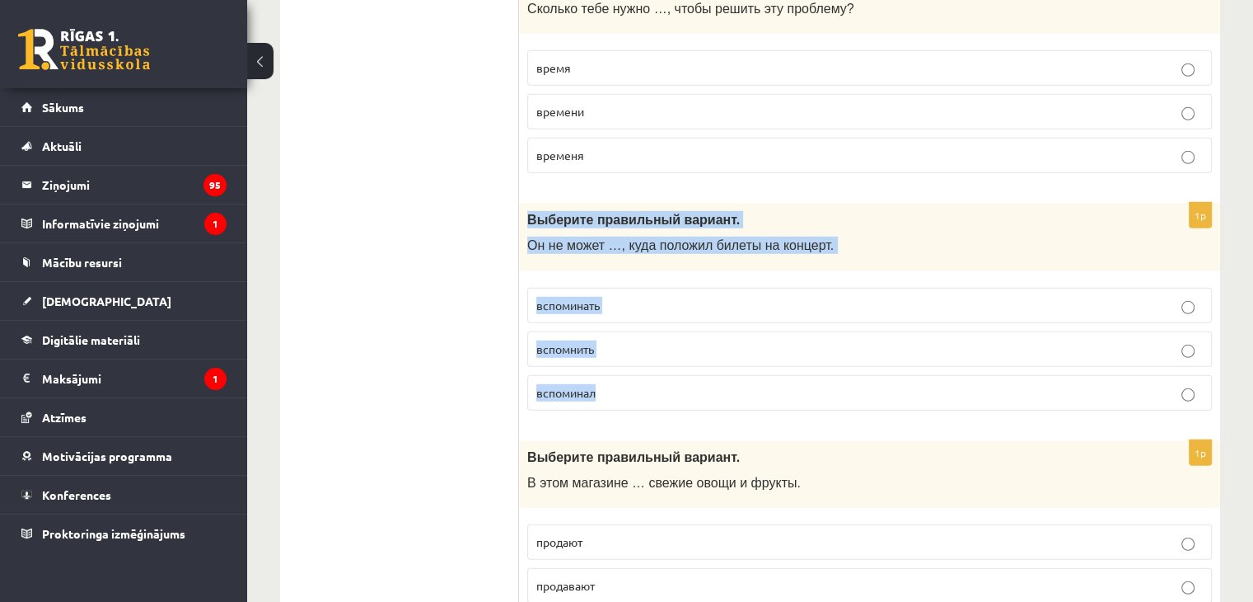
drag, startPoint x: 527, startPoint y: 177, endPoint x: 621, endPoint y: 337, distance: 185.4
click at [621, 337] on div "1p Выберите правильный вариант. Он не может …, куда положил билеты на концерт. …" at bounding box center [869, 313] width 701 height 221
click at [619, 340] on p "вспомнить" at bounding box center [869, 348] width 667 height 17
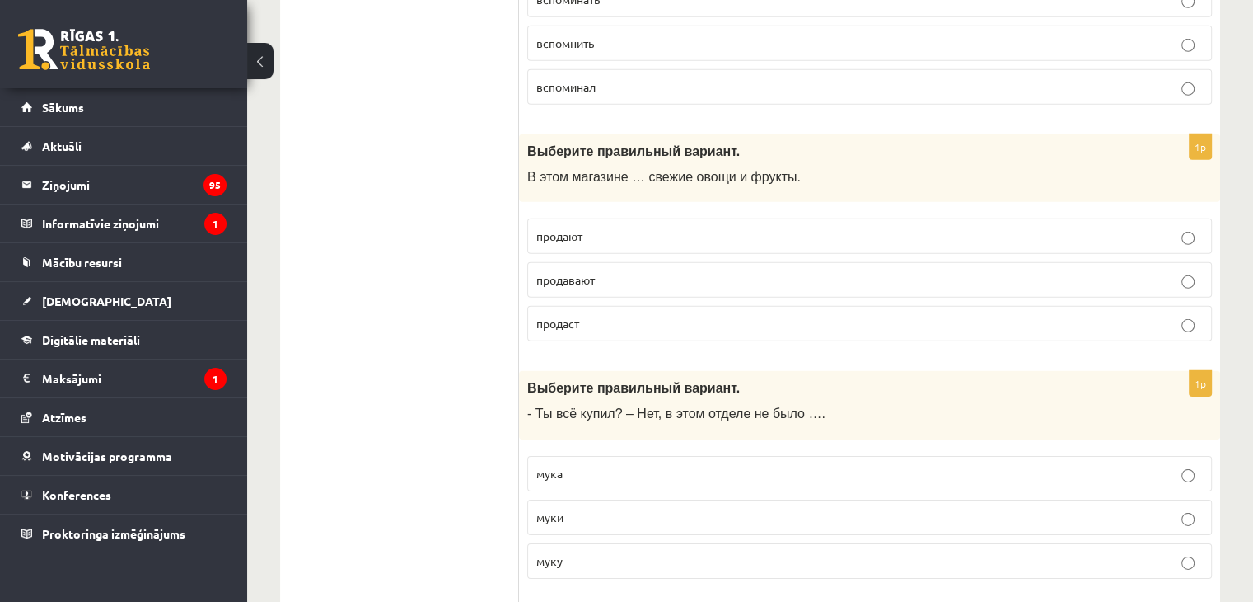
scroll to position [5106, 0]
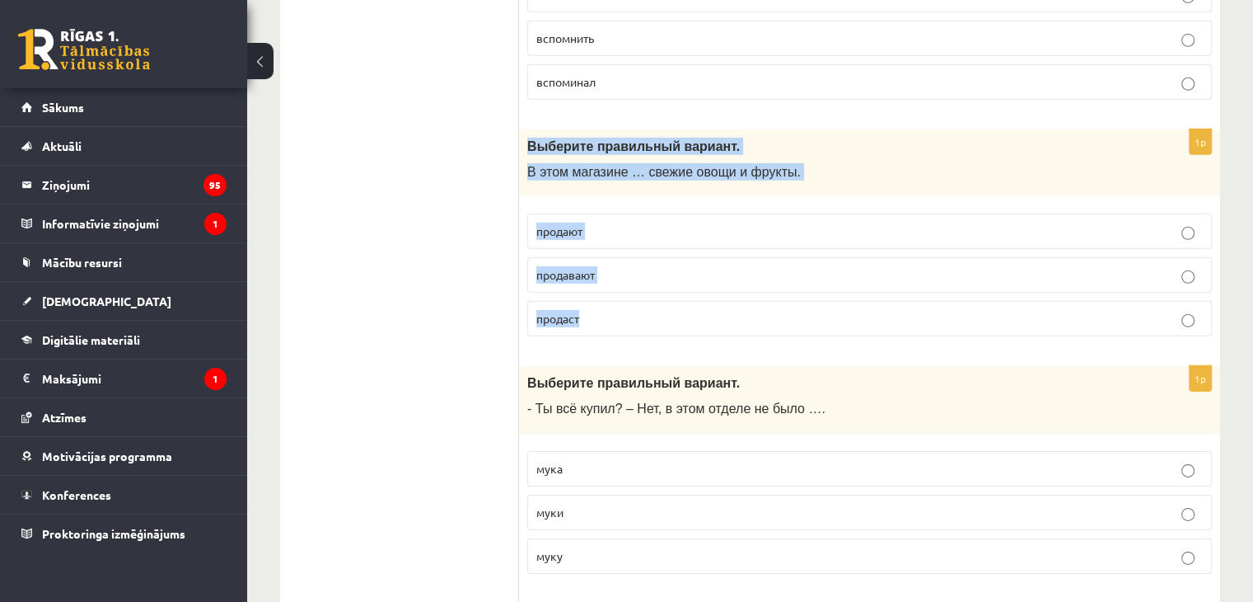
drag, startPoint x: 527, startPoint y: 103, endPoint x: 601, endPoint y: 274, distance: 186.8
click at [601, 274] on div "1p Выберите правильный вариант. В этом магазине … свежие овощи и фрукты. продаю…" at bounding box center [869, 239] width 701 height 221
click at [591, 222] on p "продают" at bounding box center [869, 230] width 667 height 17
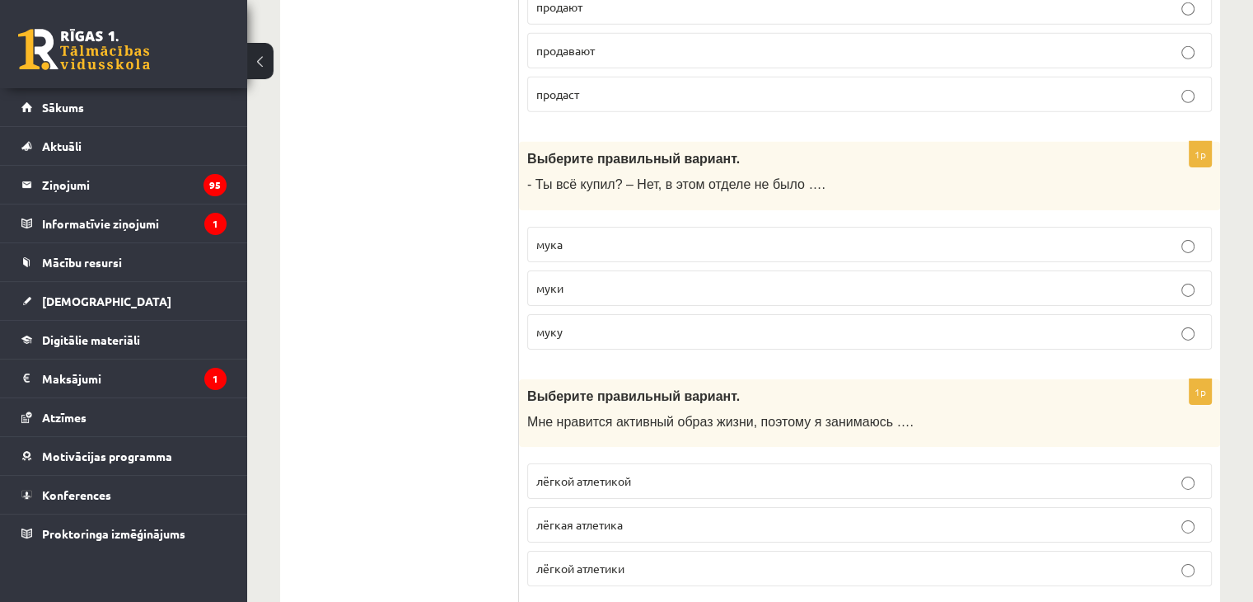
scroll to position [5335, 0]
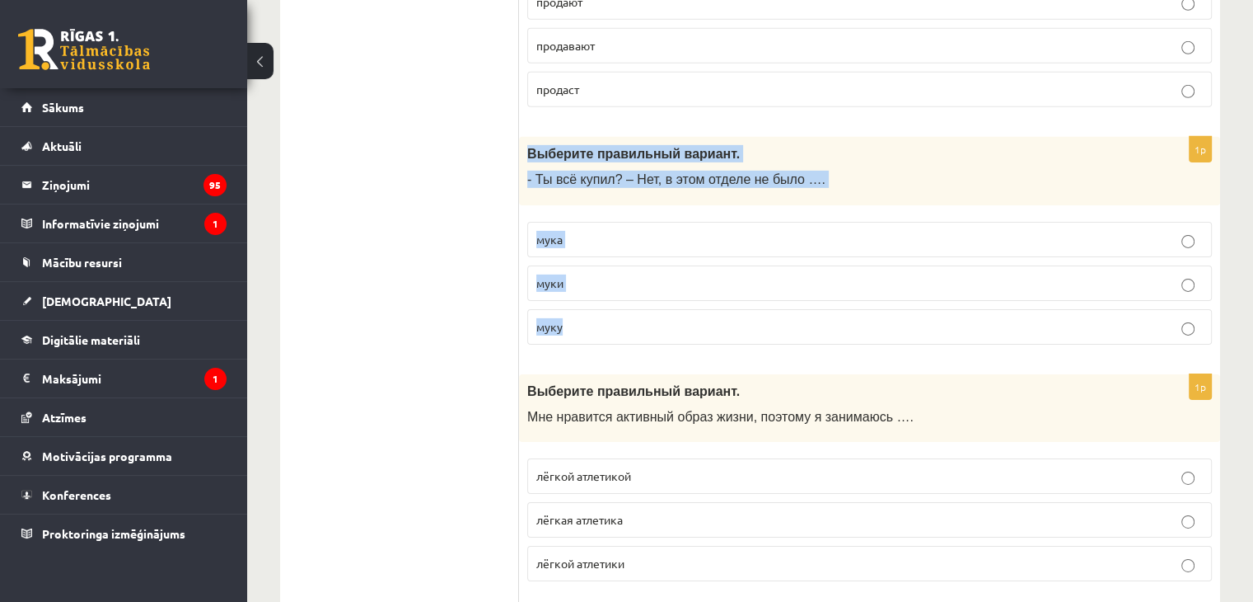
drag, startPoint x: 524, startPoint y: 108, endPoint x: 597, endPoint y: 283, distance: 189.2
click at [597, 283] on div "1p Выберите правильный вариант. - Ты всё купил? – Нет, в этом отделе не было ….…" at bounding box center [869, 247] width 701 height 221
click at [579, 274] on p "муки" at bounding box center [869, 282] width 667 height 17
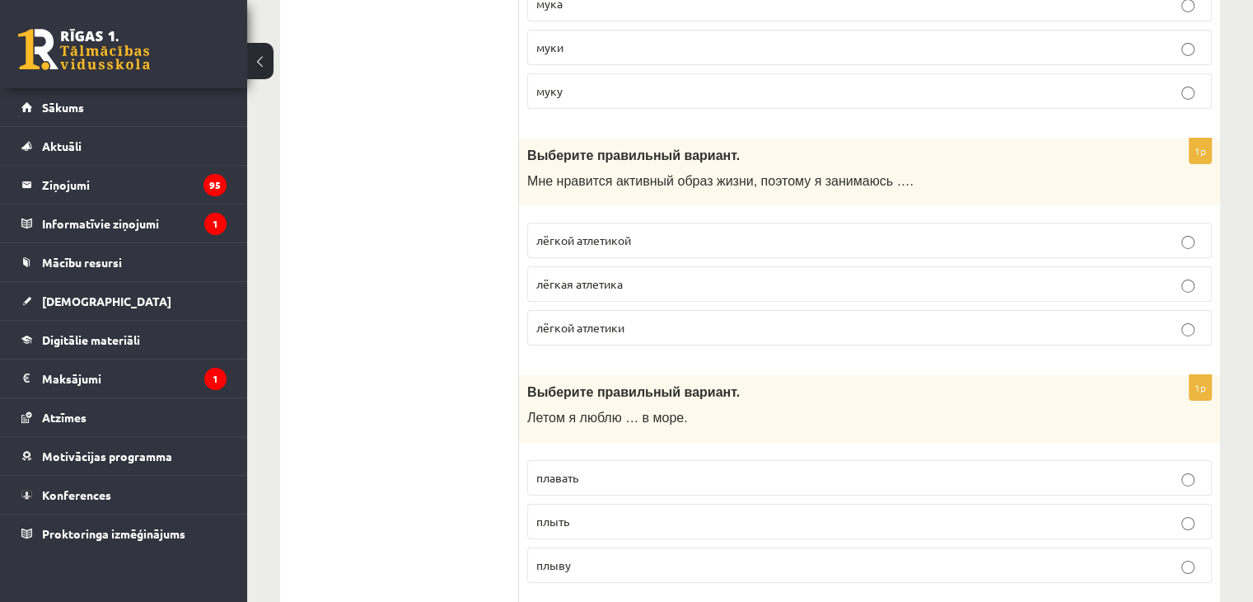
scroll to position [5583, 0]
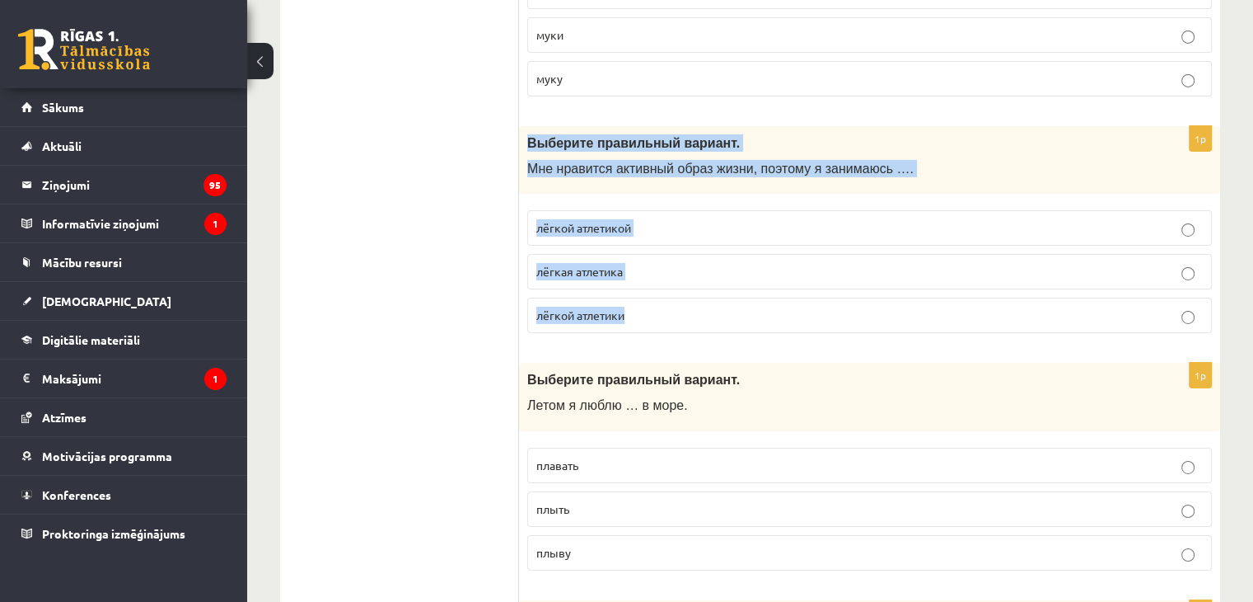
drag, startPoint x: 528, startPoint y: 95, endPoint x: 643, endPoint y: 268, distance: 207.5
click at [643, 268] on div "1p Выберите правильный вариант. Мне нравится активный образ жизни, поэтому я за…" at bounding box center [869, 236] width 701 height 221
click at [661, 219] on p "лёгкой атлетикой" at bounding box center [869, 227] width 667 height 17
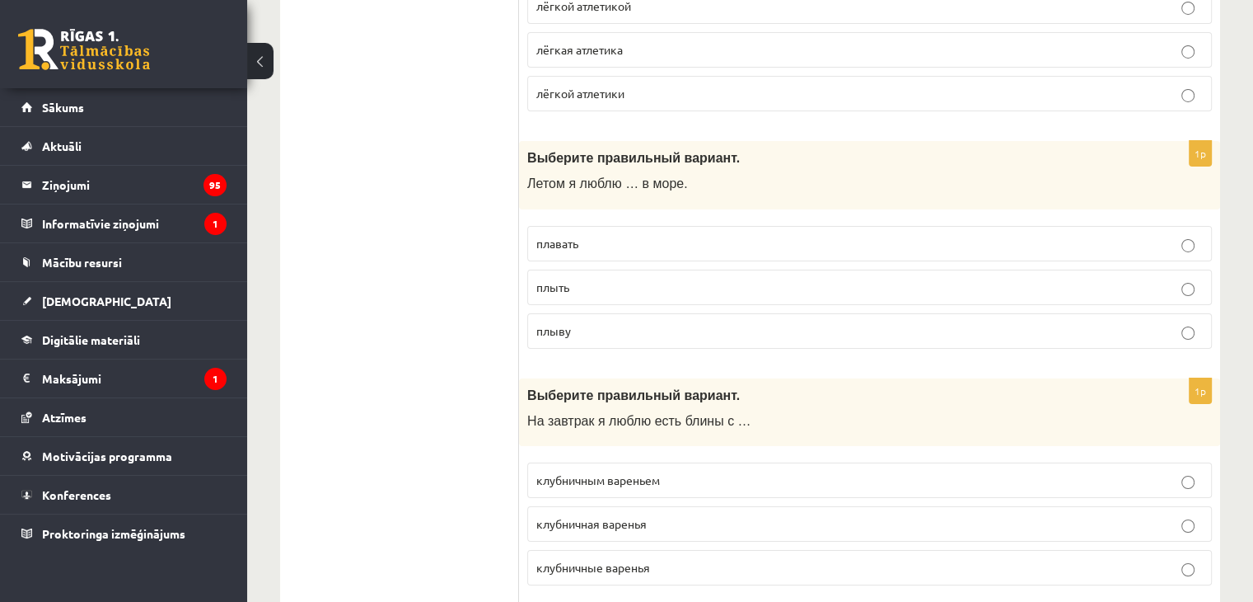
scroll to position [5808, 0]
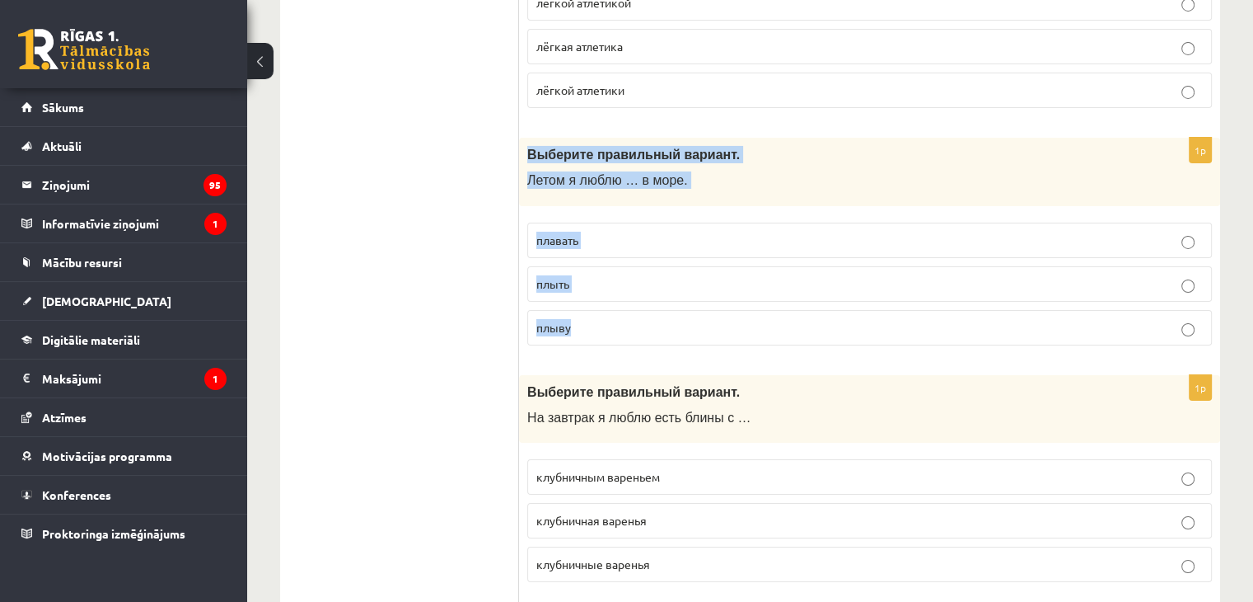
drag, startPoint x: 522, startPoint y: 109, endPoint x: 607, endPoint y: 289, distance: 199.1
click at [607, 289] on div "1p Выберите правильный вариант. Летом я люблю … в море. плавать плыть плыву" at bounding box center [869, 248] width 701 height 221
click at [600, 232] on p "плавать" at bounding box center [869, 240] width 667 height 17
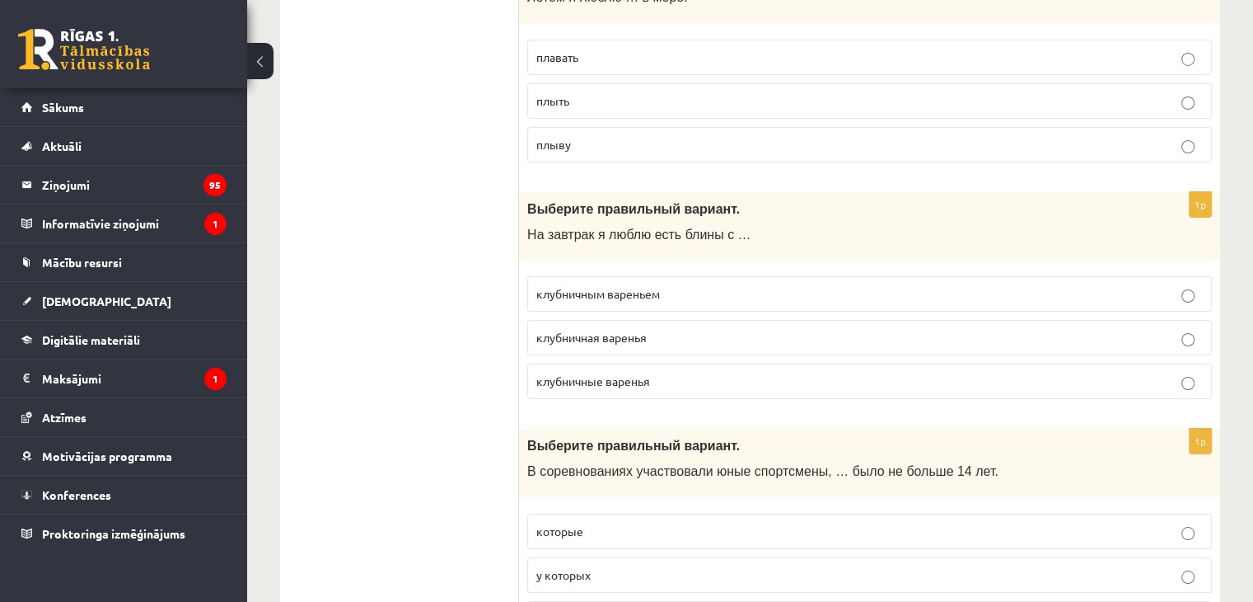
scroll to position [5992, 0]
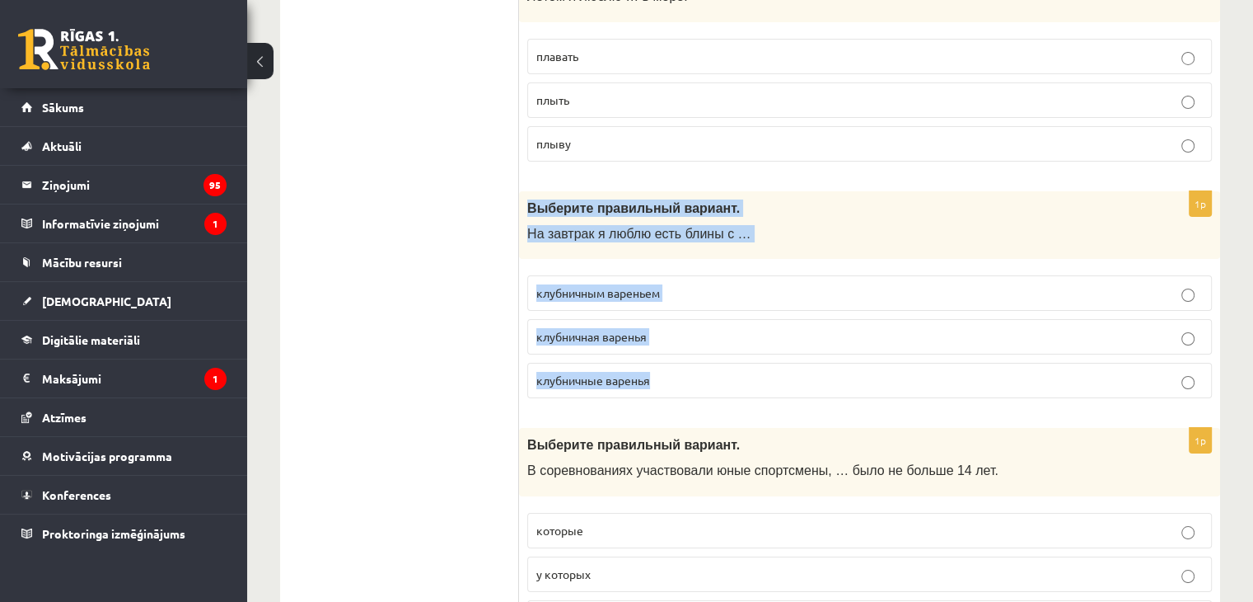
drag, startPoint x: 527, startPoint y: 161, endPoint x: 679, endPoint y: 327, distance: 225.2
click at [679, 327] on div "1p Выберите правильный вариант. На завтрак я люблю есть блины с … клубничным ва…" at bounding box center [869, 301] width 701 height 221
click at [687, 275] on label "клубничным вареньем" at bounding box center [869, 292] width 685 height 35
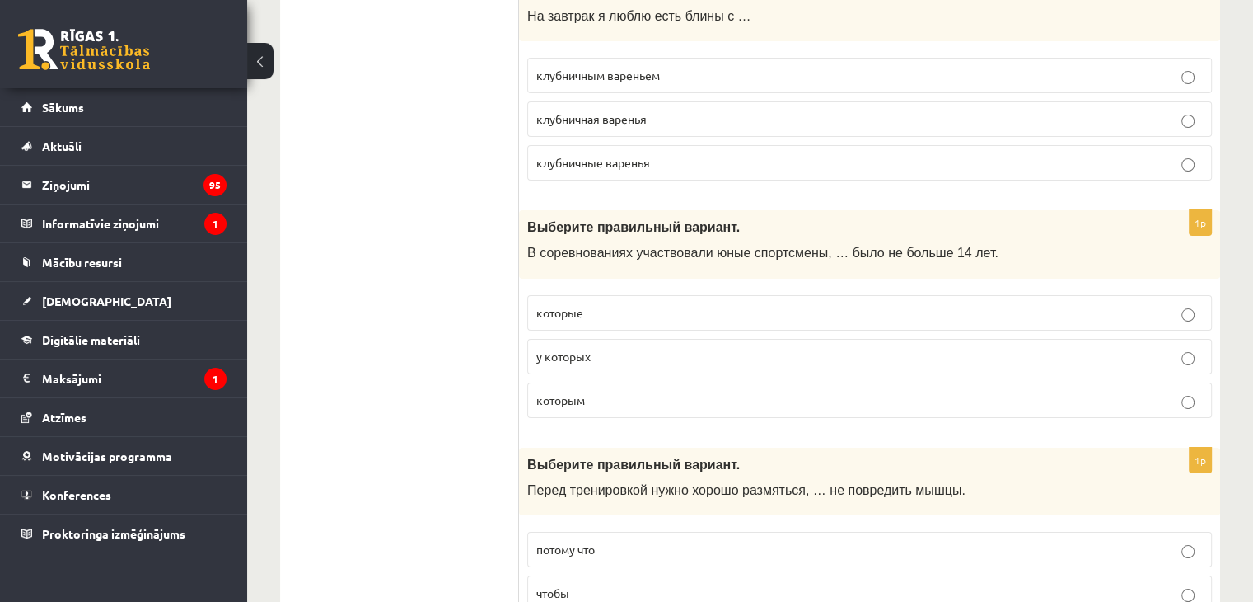
scroll to position [6213, 0]
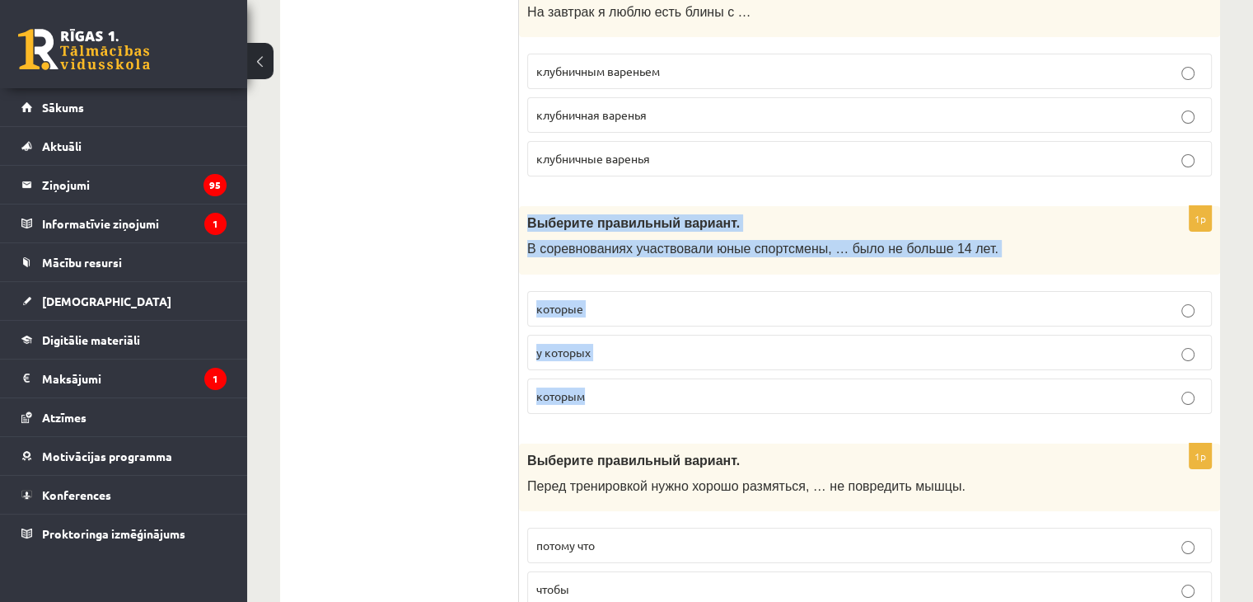
drag, startPoint x: 524, startPoint y: 172, endPoint x: 607, endPoint y: 339, distance: 185.7
click at [607, 339] on div "1p Выберите правильный вариант. В соревнованиях участвовали юные спортсмены, … …" at bounding box center [869, 316] width 701 height 221
click at [616, 387] on p "которым" at bounding box center [869, 395] width 667 height 17
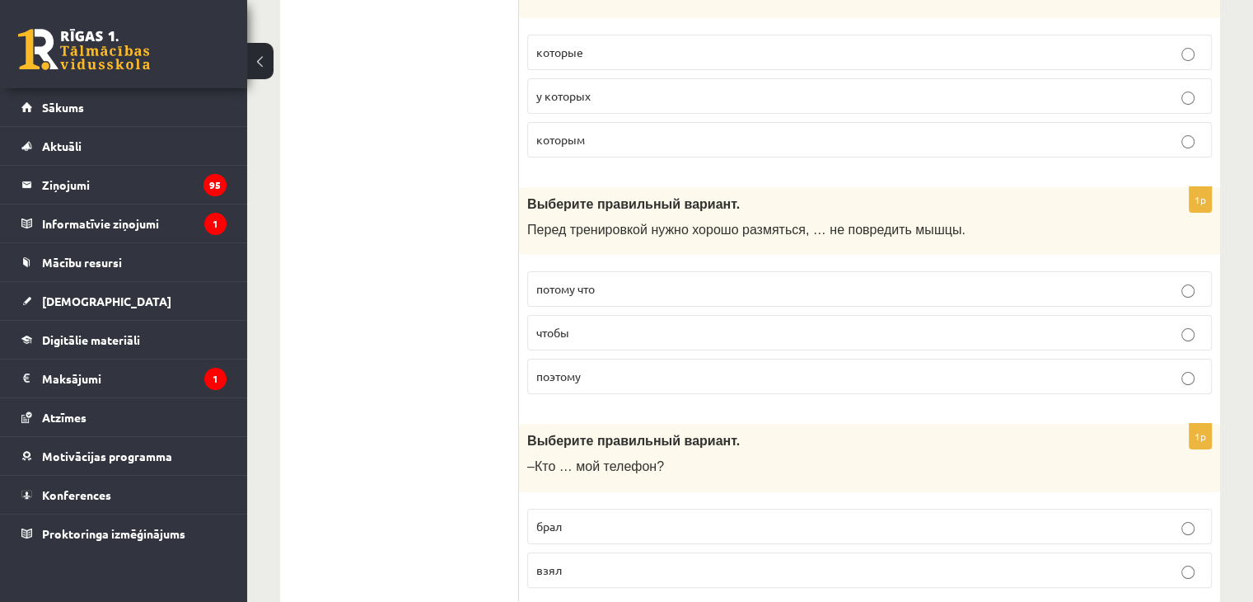
scroll to position [6471, 0]
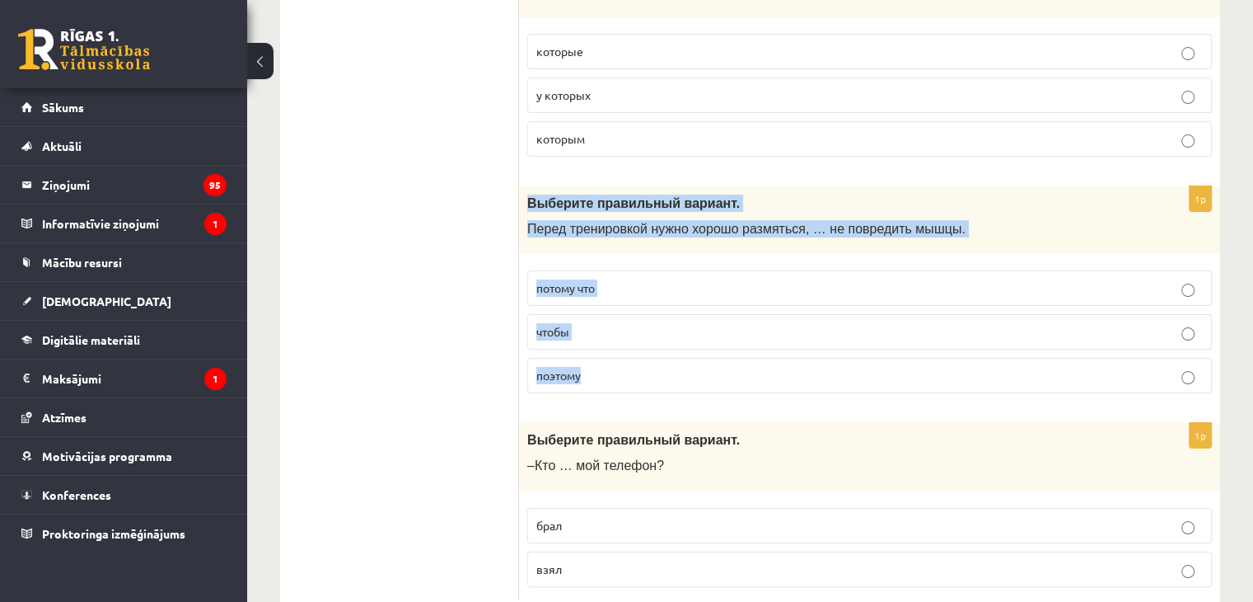
drag, startPoint x: 523, startPoint y: 156, endPoint x: 607, endPoint y: 327, distance: 190.5
click at [607, 327] on div "1p Выберите правильный вариант. Перед тренировкой нужно хорошо размяться, … не …" at bounding box center [869, 296] width 701 height 221
click at [609, 323] on p "чтобы" at bounding box center [869, 331] width 667 height 17
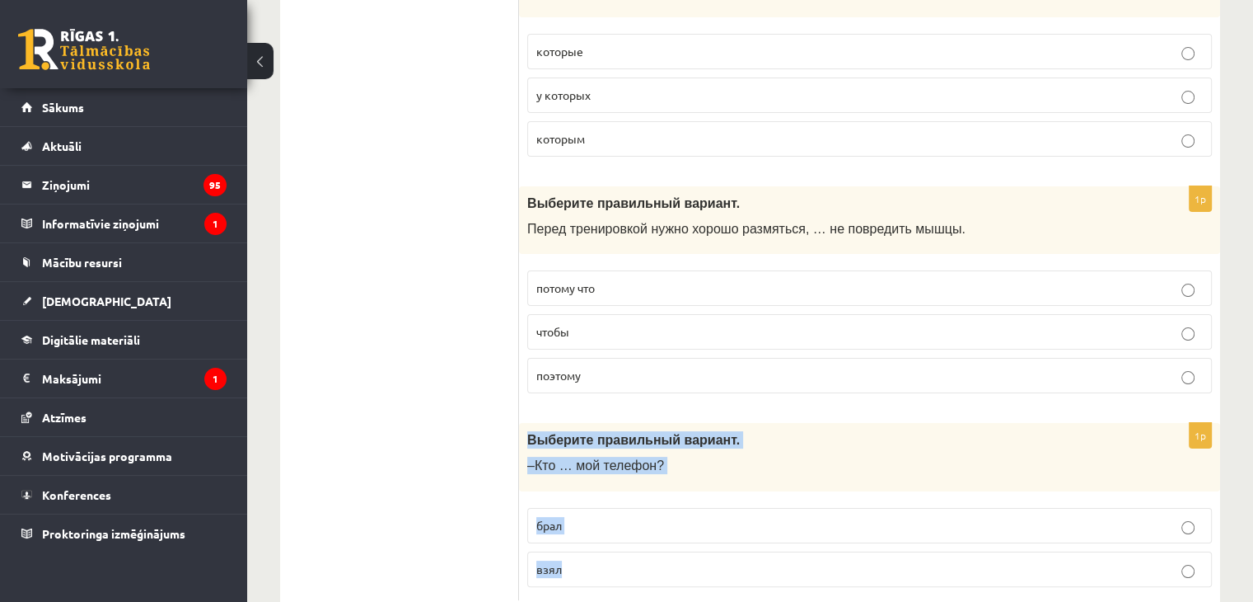
drag, startPoint x: 526, startPoint y: 391, endPoint x: 583, endPoint y: 513, distance: 135.7
click at [583, 513] on div "1p Выберите правильный вариант. –Кто … мой телефон? брал взял" at bounding box center [869, 511] width 701 height 177
click at [623, 551] on label "взял" at bounding box center [869, 568] width 685 height 35
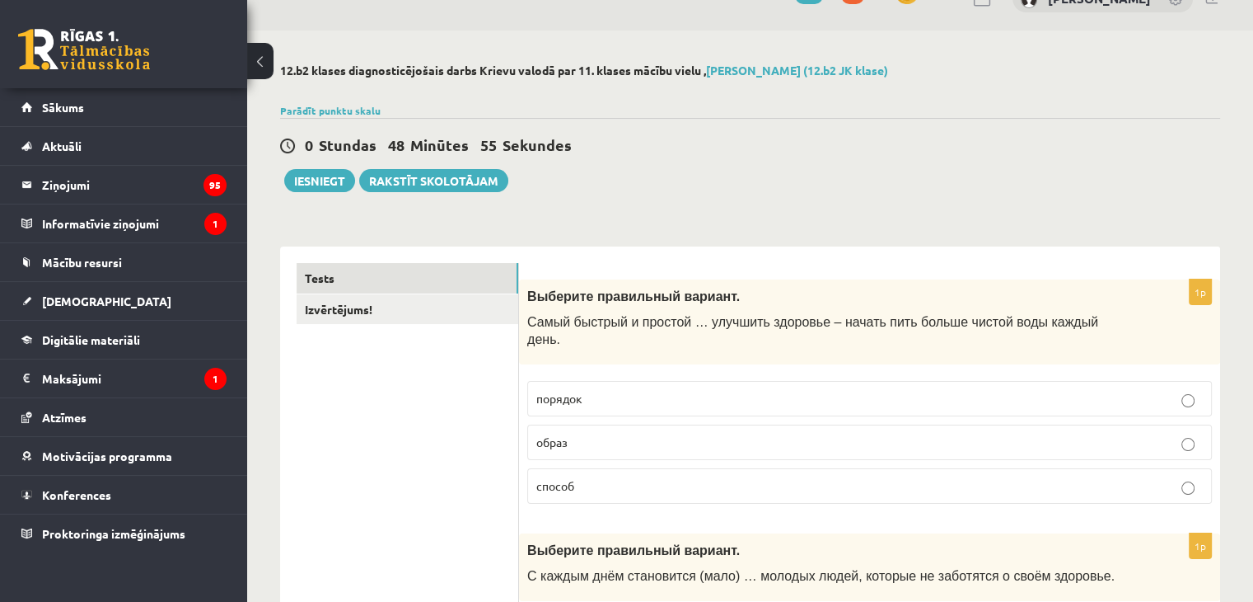
scroll to position [0, 0]
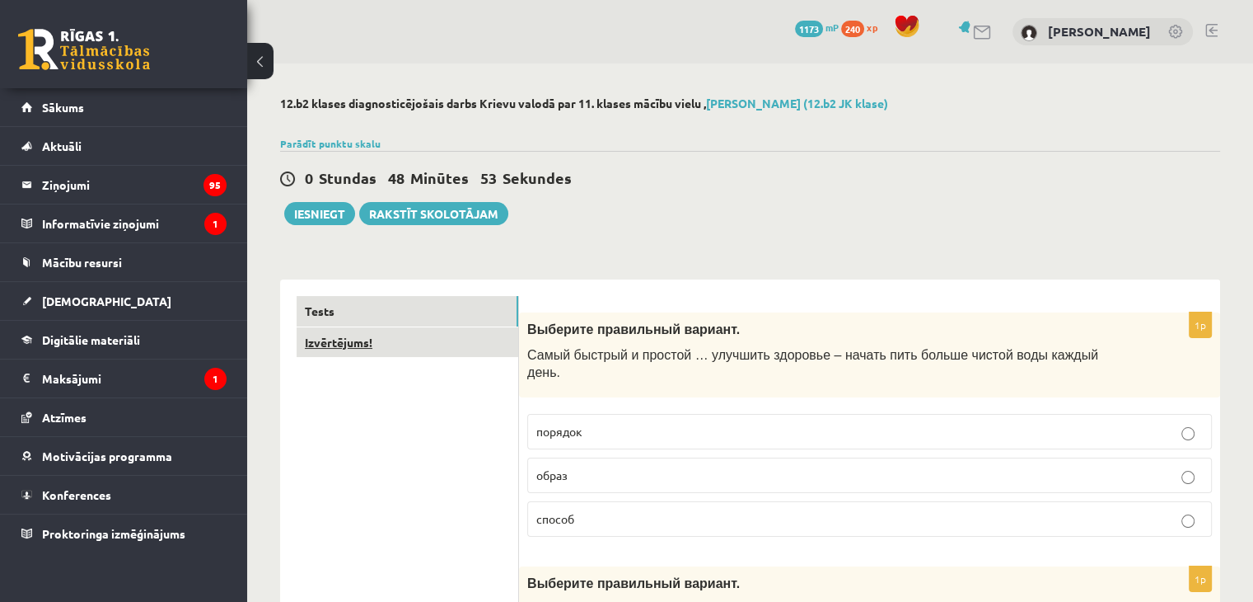
click at [351, 338] on link "Izvērtējums!" at bounding box center [408, 342] width 222 height 30
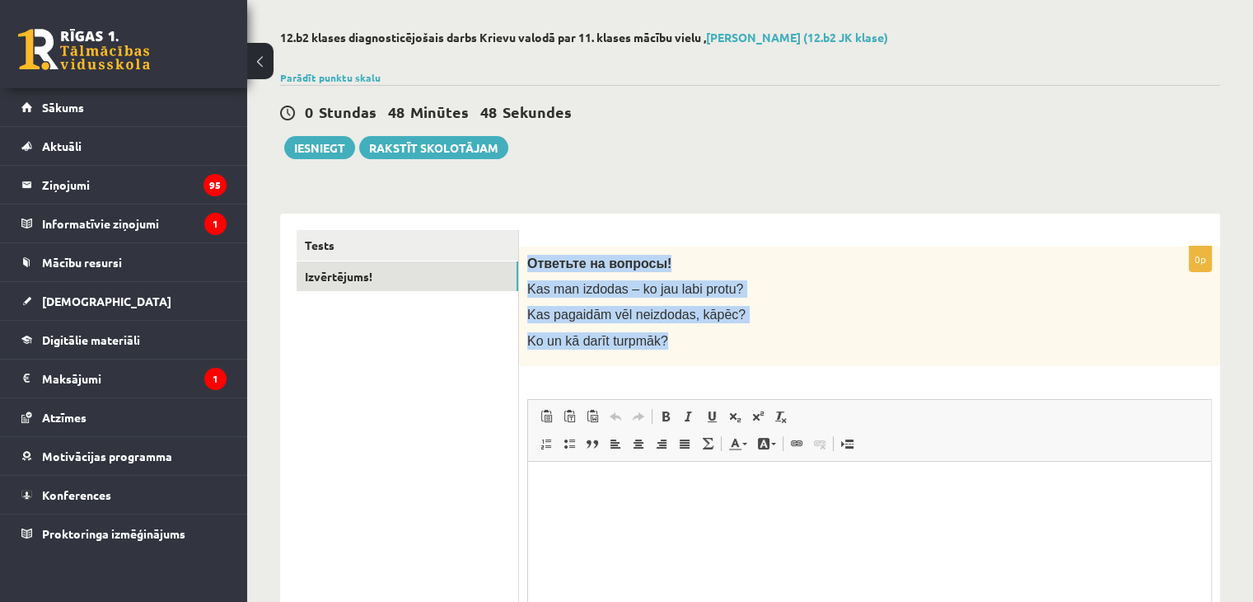
drag, startPoint x: 528, startPoint y: 259, endPoint x: 677, endPoint y: 345, distance: 172.4
click at [677, 345] on div "Ответьте на вопросы! Kas man izdodas – ko jau labi protu? Kas pagaidām vēl neiz…" at bounding box center [869, 305] width 701 height 119
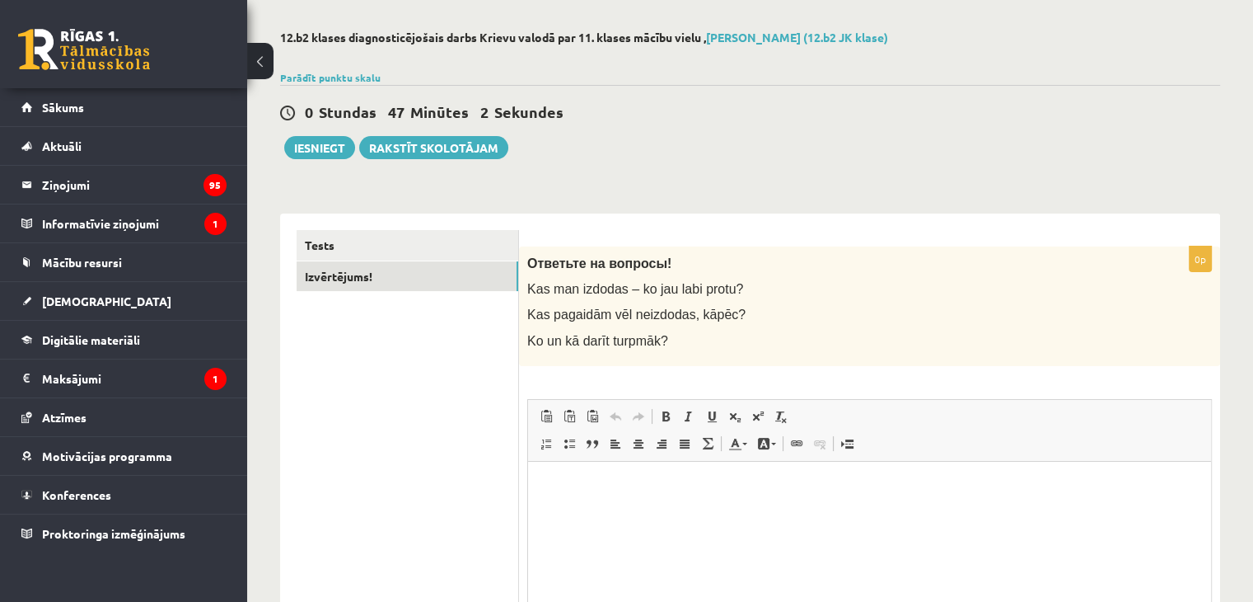
click at [663, 375] on div "0p Ответьте на вопросы! Kas man izdodas – ko jau labi protu? Kas pagaidām vēl n…" at bounding box center [869, 493] width 701 height 495
click at [564, 473] on html at bounding box center [869, 486] width 683 height 50
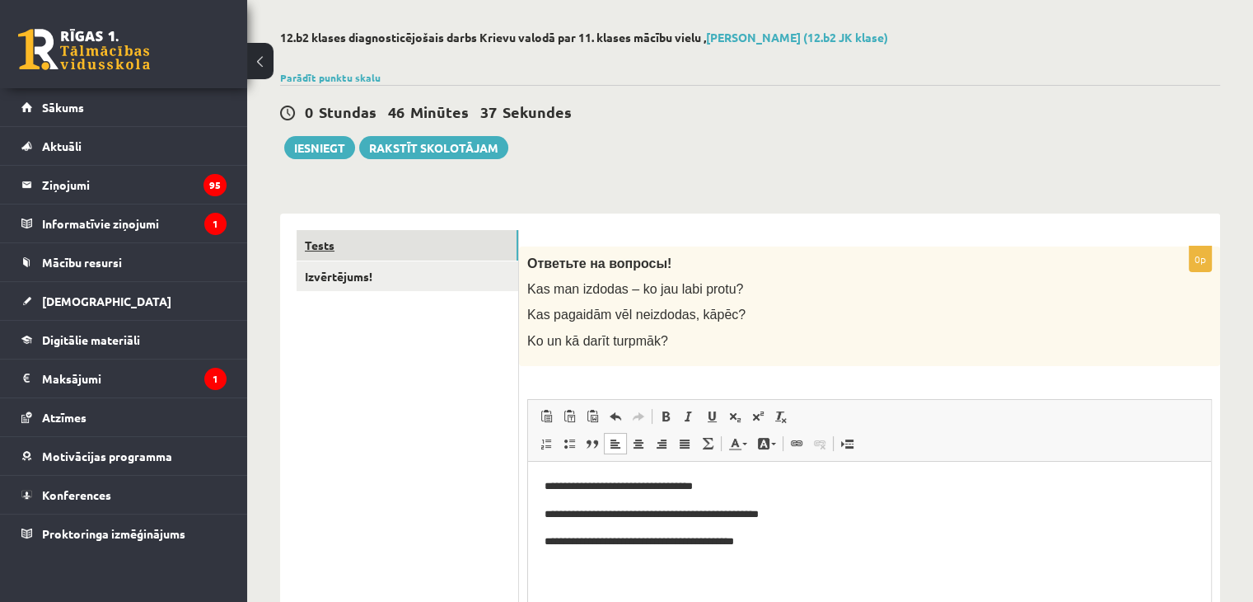
click at [377, 241] on link "Tests" at bounding box center [408, 245] width 222 height 30
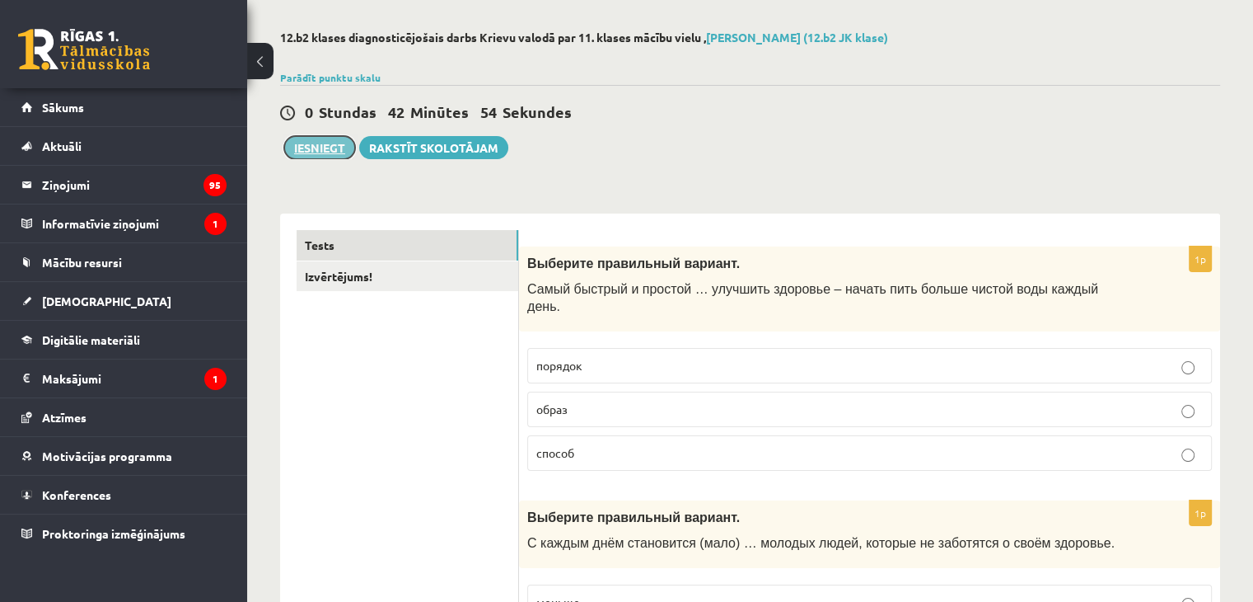
click at [326, 139] on button "Iesniegt" at bounding box center [319, 147] width 71 height 23
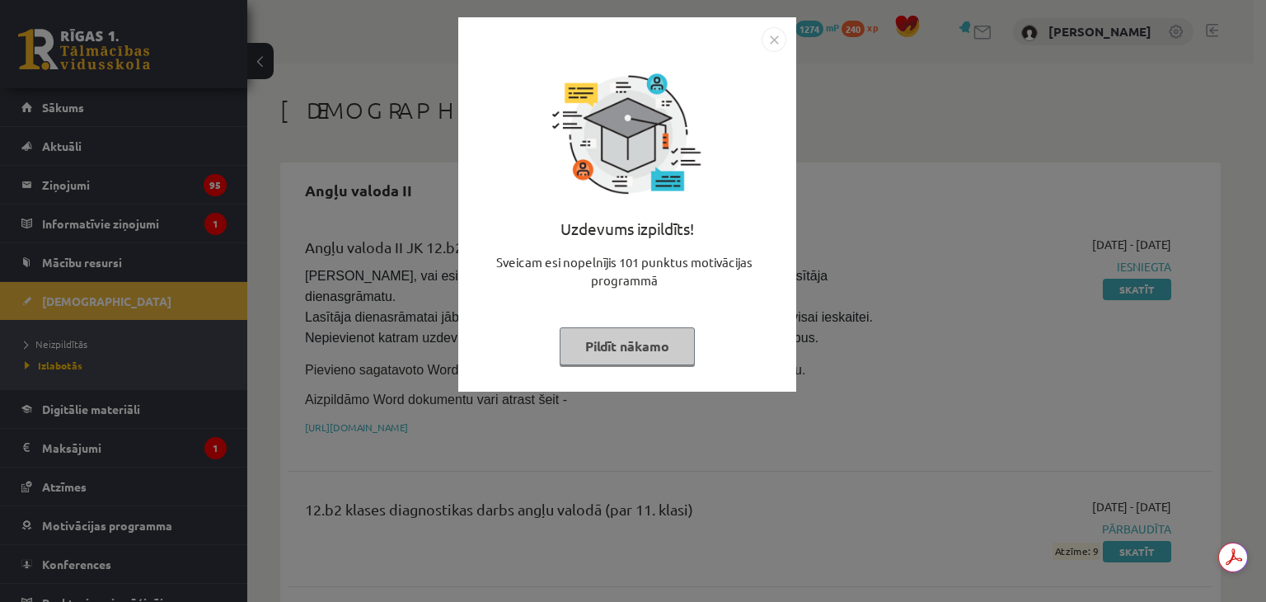
click at [771, 47] on img "Close" at bounding box center [773, 39] width 25 height 25
